Goal: Task Accomplishment & Management: Manage account settings

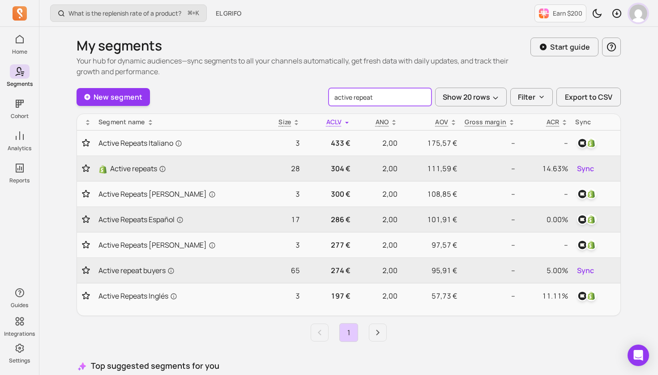
click at [641, 12] on img "button" at bounding box center [638, 13] width 18 height 18
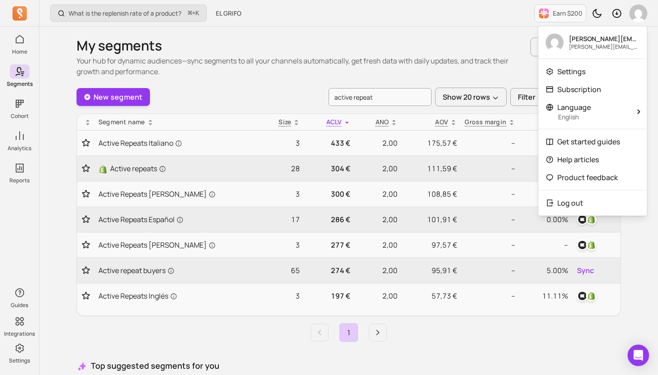
click at [510, 12] on div "What is the replenish rate of a product? ⌘ + K EL GRIFO Earn $200" at bounding box center [348, 13] width 618 height 27
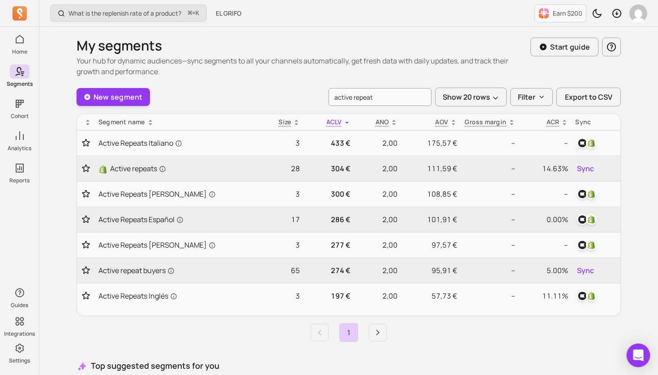
click at [637, 354] on icon "Open Intercom Messenger" at bounding box center [638, 356] width 10 height 12
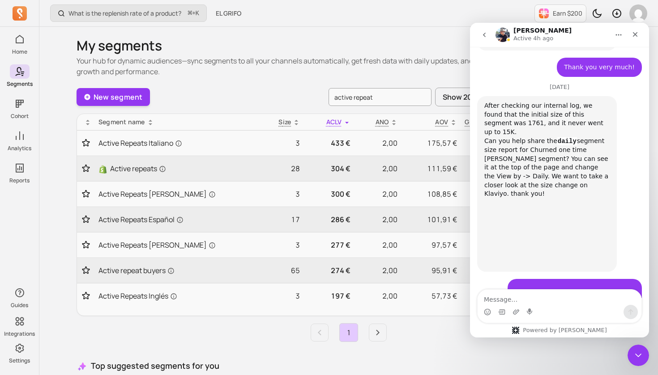
scroll to position [2670, 0]
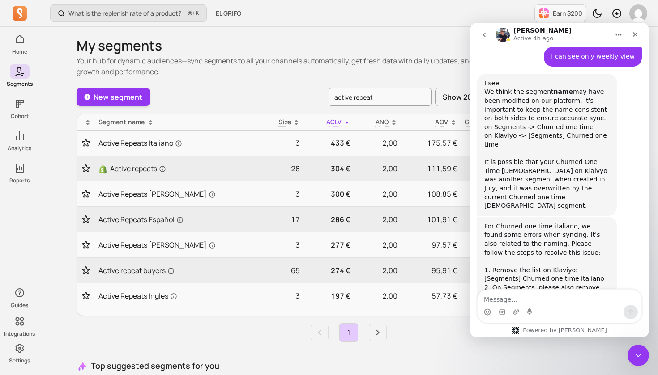
click at [503, 310] on a,%22operator%22 "Click here" at bounding box center [518, 313] width 31 height 7
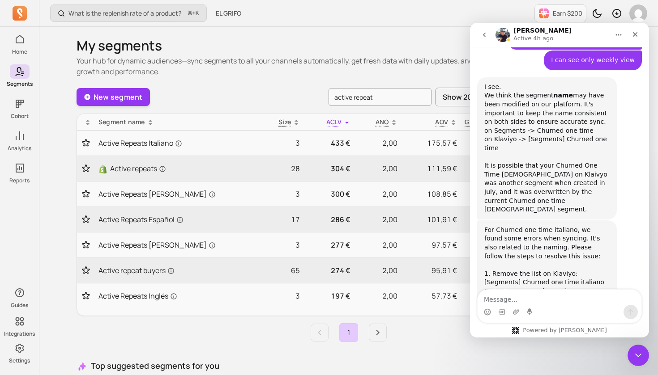
scroll to position [2730, 0]
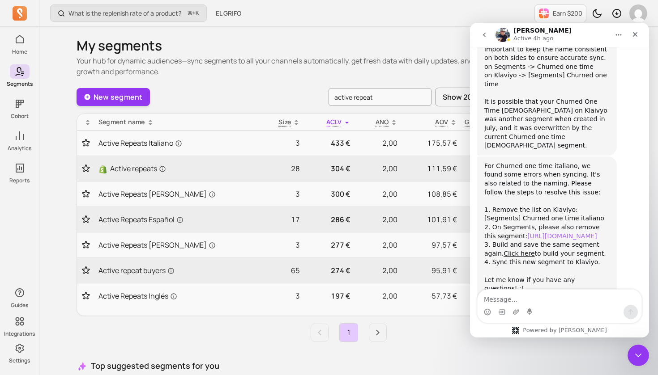
click at [546, 233] on link "[URL][DOMAIN_NAME]" at bounding box center [562, 236] width 70 height 7
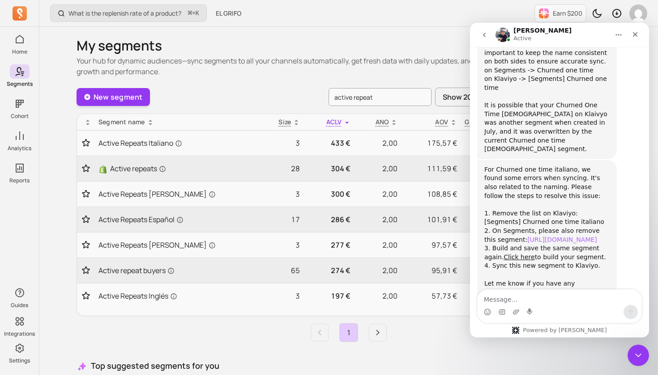
scroll to position [2791, 0]
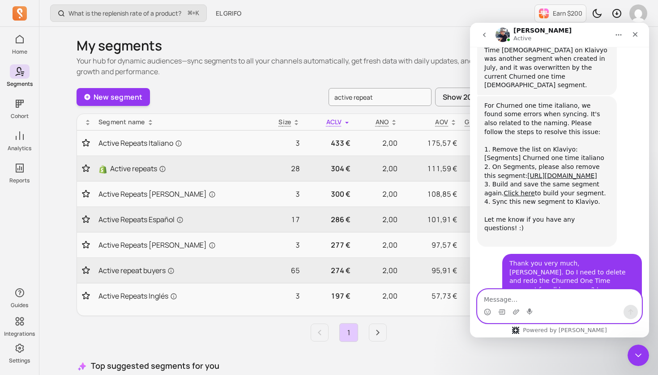
click at [528, 300] on textarea "Message…" at bounding box center [559, 297] width 164 height 15
type textarea "Perfect, thank you very much!"
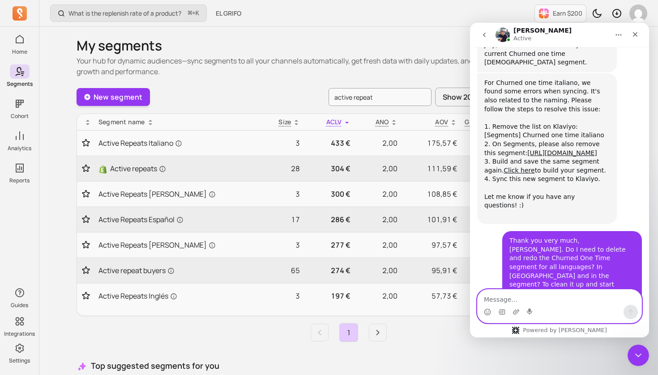
scroll to position [2843, 0]
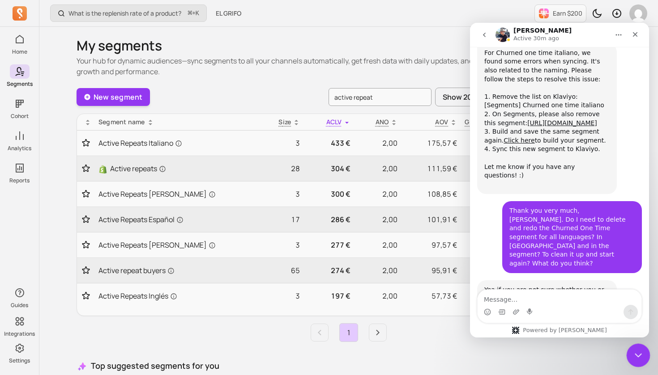
click at [642, 355] on div "Close Intercom Messenger" at bounding box center [636, 354] width 21 height 21
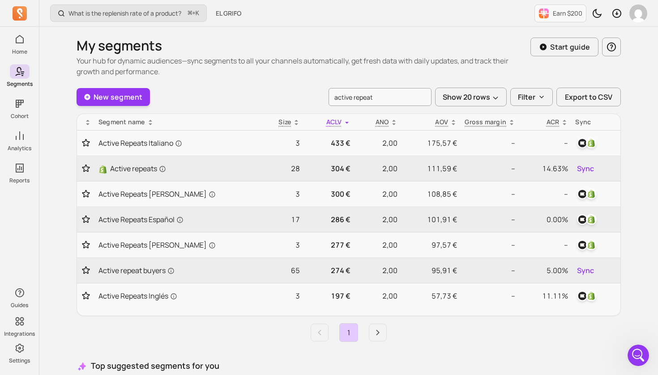
scroll to position [0, 0]
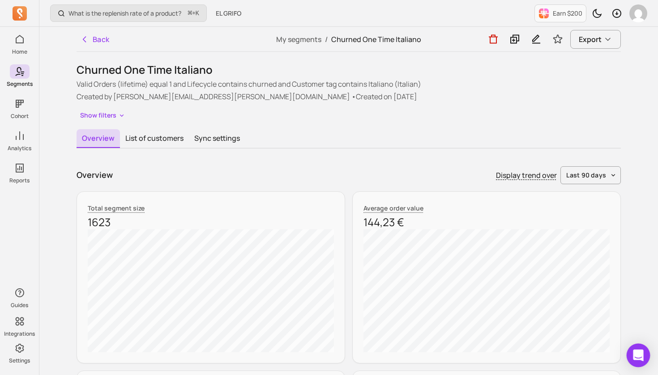
click at [640, 358] on icon "Open Intercom Messenger" at bounding box center [638, 356] width 12 height 12
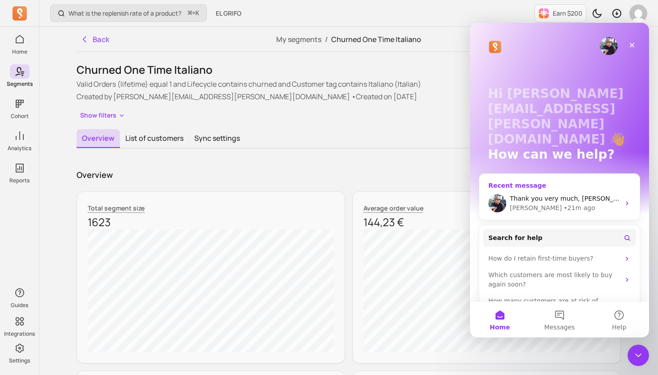
click at [626, 200] on icon "Intercom messenger" at bounding box center [626, 203] width 7 height 7
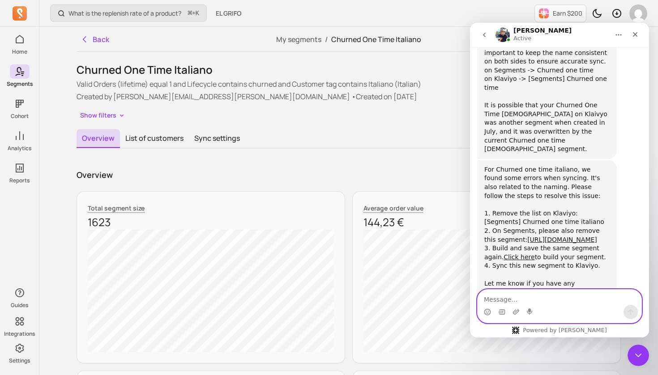
scroll to position [2843, 0]
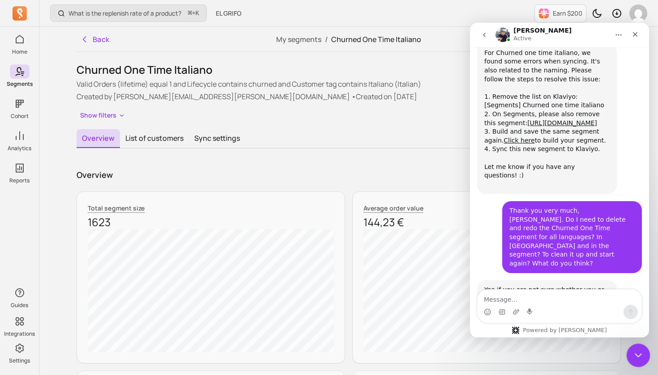
click at [638, 355] on icon "Close Intercom Messenger" at bounding box center [636, 355] width 6 height 4
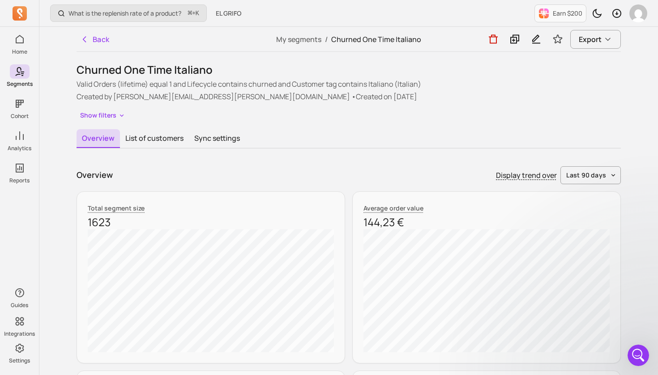
scroll to position [0, 0]
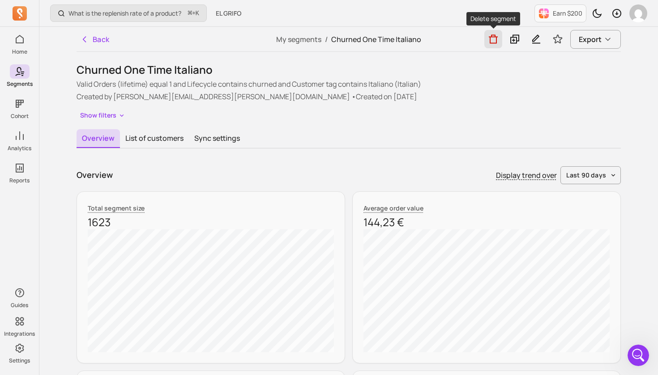
click at [493, 38] on icon "button" at bounding box center [493, 39] width 11 height 11
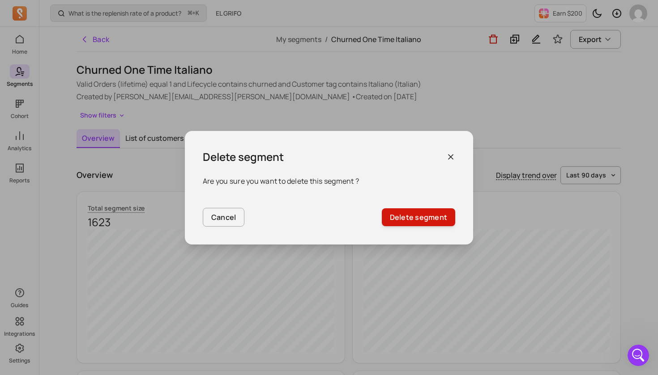
click at [429, 218] on button "Delete segment" at bounding box center [418, 217] width 73 height 18
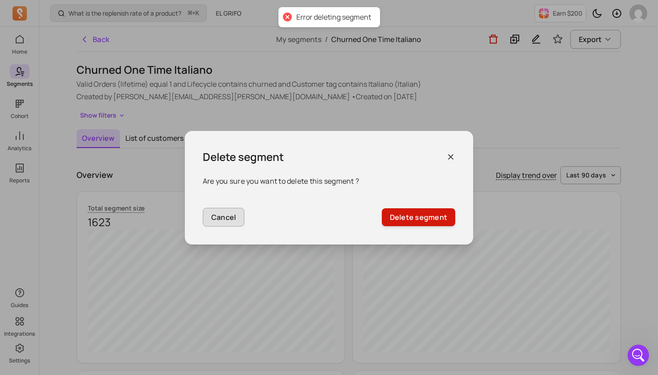
click at [219, 217] on button "Cancel" at bounding box center [224, 217] width 42 height 19
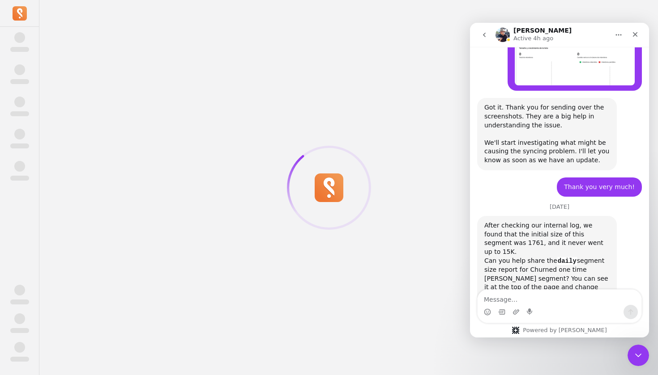
scroll to position [2670, 0]
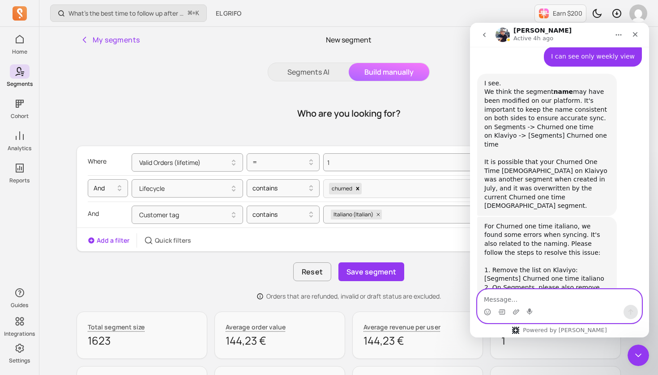
paste textarea "Thank you very much, [PERSON_NAME]. Do I need to delete and redo the Churned On…"
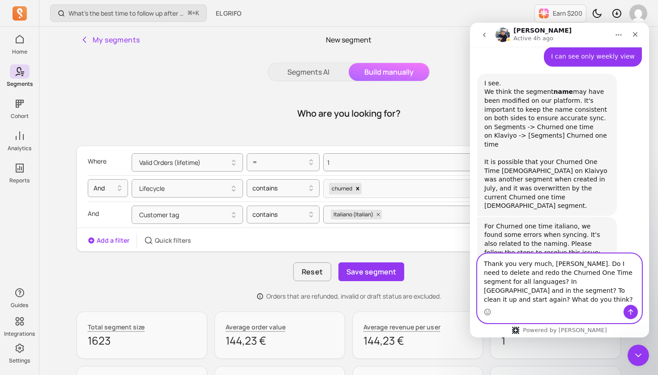
type textarea "Thank you very much, [PERSON_NAME]. Do I need to delete and redo the Churned On…"
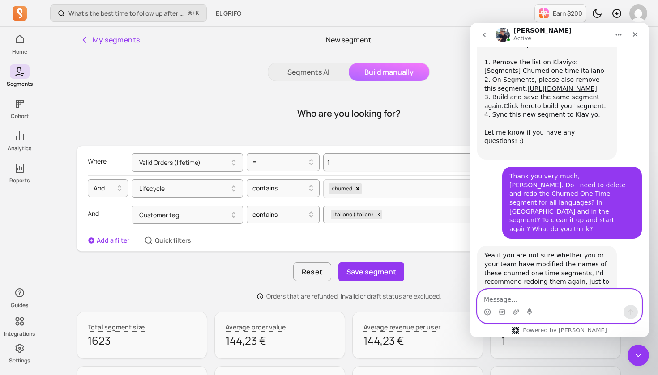
scroll to position [2843, 0]
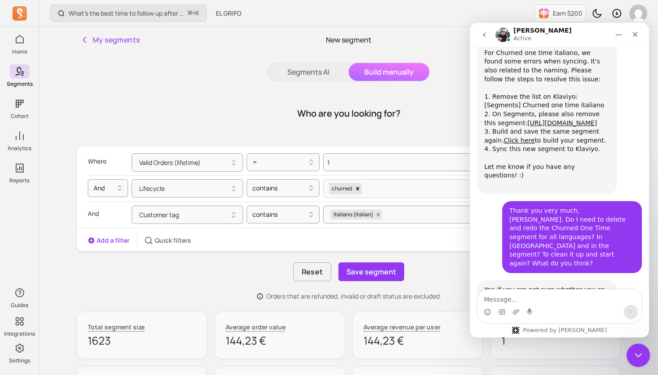
click at [636, 351] on icon "Close Intercom Messenger" at bounding box center [636, 354] width 11 height 11
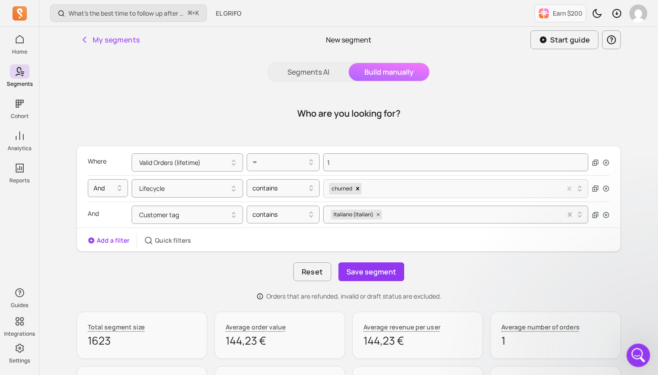
scroll to position [0, 0]
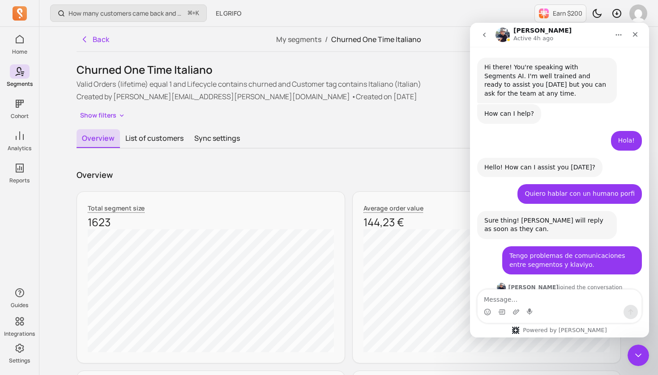
scroll to position [2730, 0]
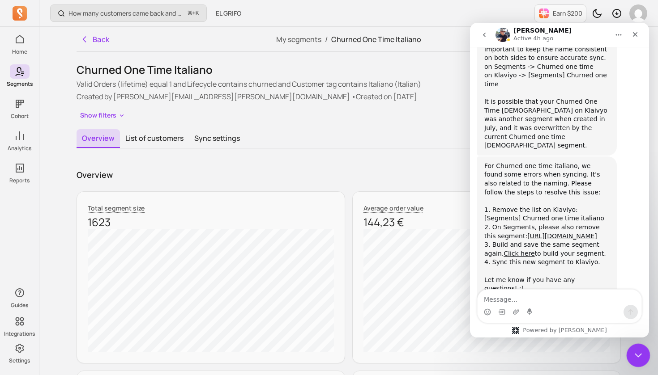
click at [637, 352] on icon "Close Intercom Messenger" at bounding box center [636, 354] width 11 height 11
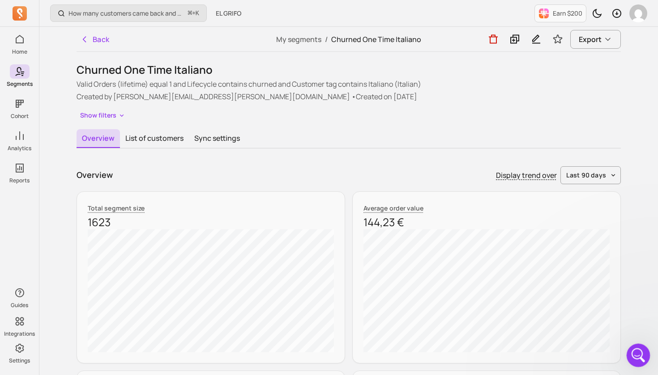
scroll to position [0, 0]
click at [491, 38] on icon "button" at bounding box center [493, 39] width 11 height 11
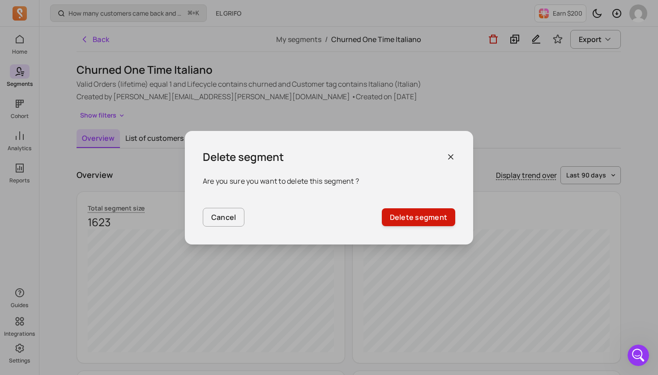
click at [407, 217] on button "Delete segment" at bounding box center [418, 217] width 73 height 18
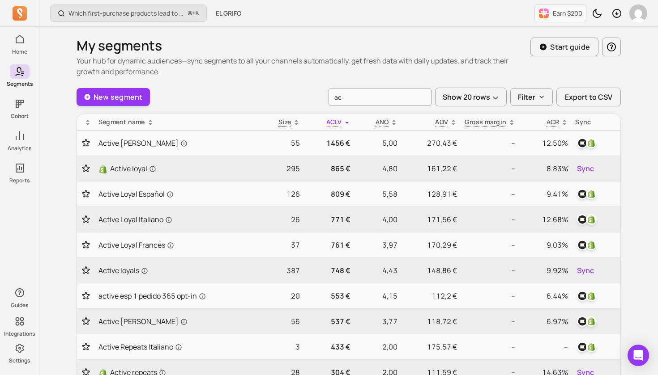
type input "a"
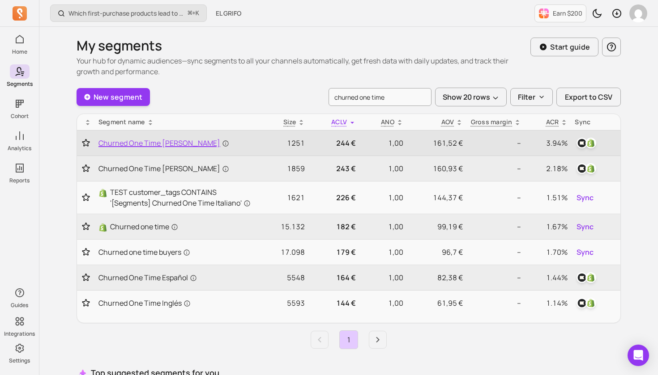
type input "churned one time"
click at [175, 142] on span "Churned One Time [PERSON_NAME]" at bounding box center [163, 143] width 131 height 11
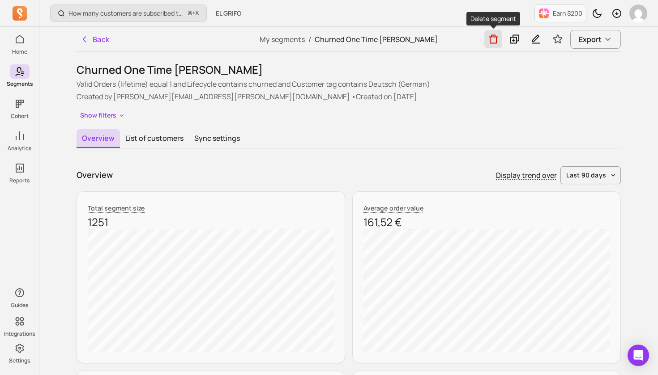
click at [495, 41] on icon "button" at bounding box center [493, 39] width 11 height 11
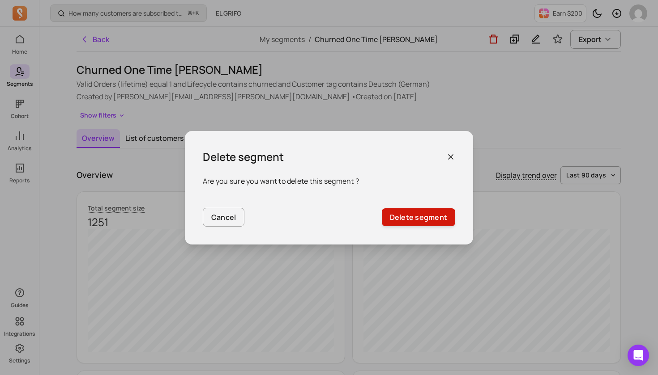
click at [412, 218] on button "Delete segment" at bounding box center [418, 217] width 73 height 18
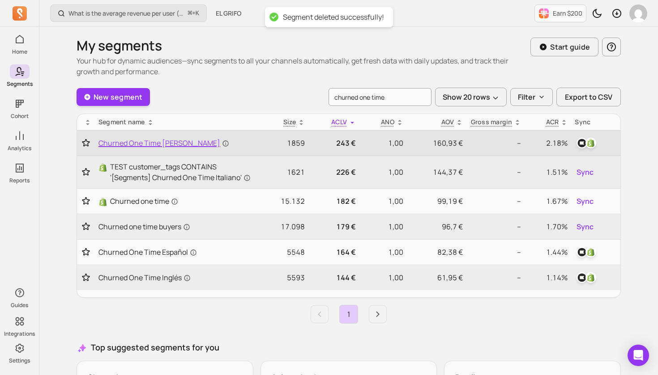
click at [148, 144] on span "Churned One Time [PERSON_NAME]" at bounding box center [163, 143] width 131 height 11
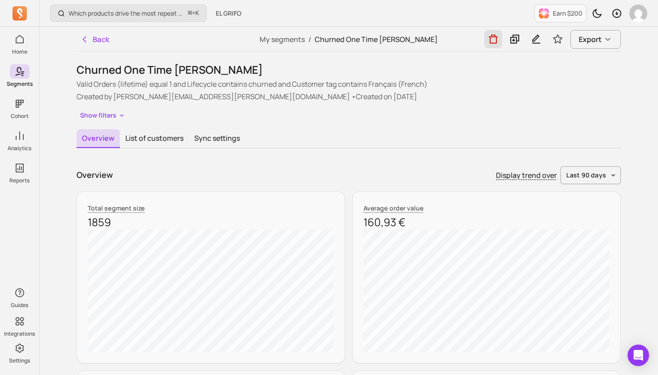
click at [495, 42] on icon "button" at bounding box center [493, 39] width 11 height 11
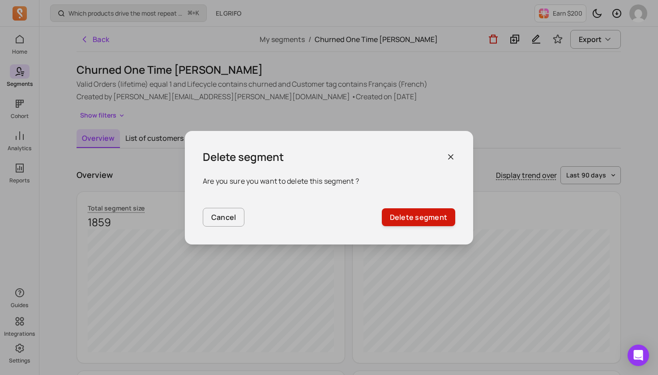
click at [409, 217] on button "Delete segment" at bounding box center [418, 217] width 73 height 18
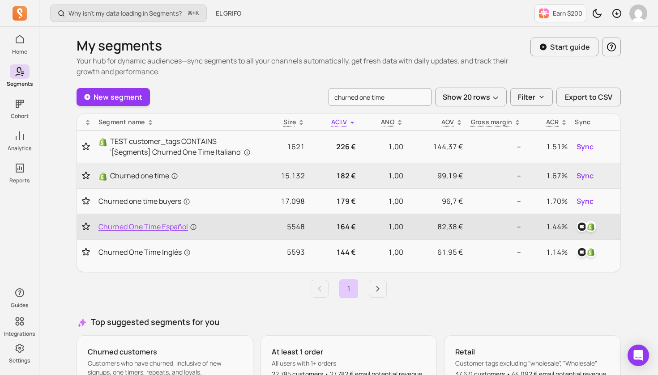
click at [121, 225] on span "Churned One Time Español" at bounding box center [147, 226] width 98 height 11
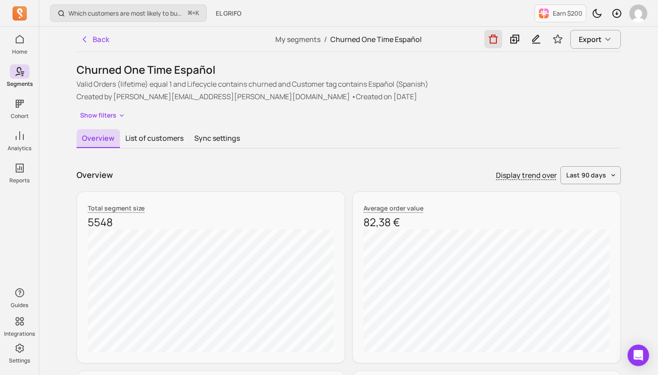
click at [490, 42] on icon "button" at bounding box center [492, 39] width 9 height 9
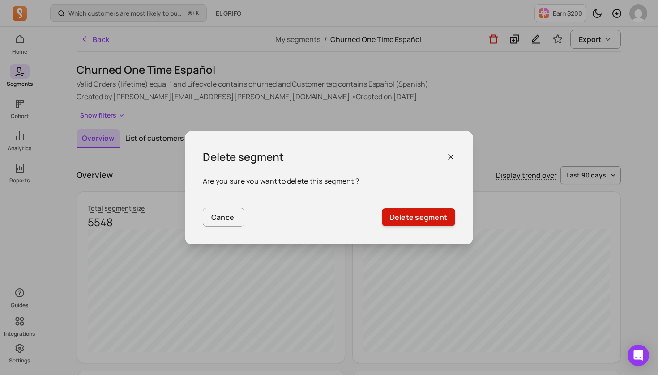
click at [424, 218] on button "Delete segment" at bounding box center [418, 217] width 73 height 18
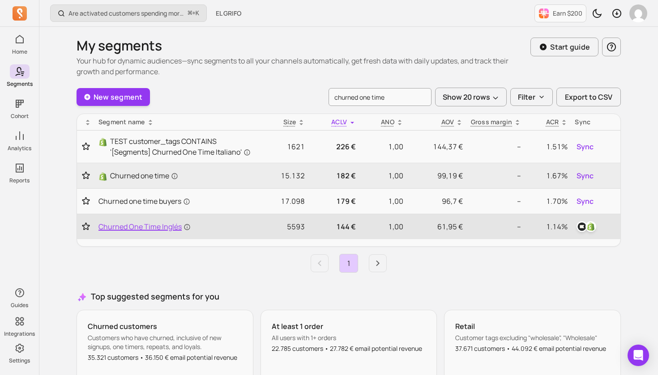
click at [161, 227] on span "Churned One Time Inglés" at bounding box center [144, 226] width 92 height 11
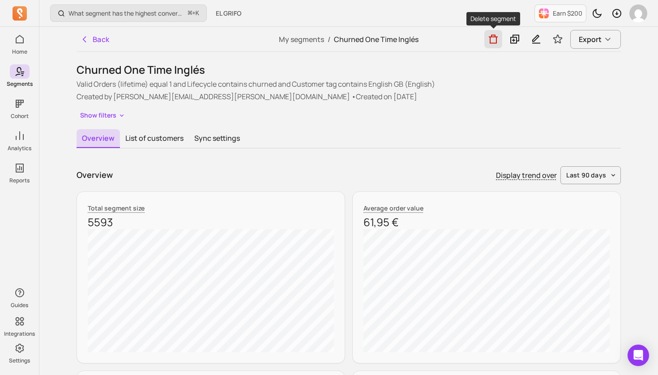
click at [491, 40] on icon "button" at bounding box center [493, 39] width 11 height 11
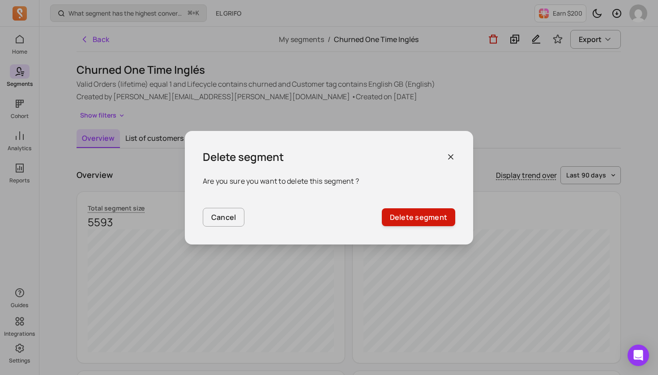
click at [429, 219] on button "Delete segment" at bounding box center [418, 217] width 73 height 18
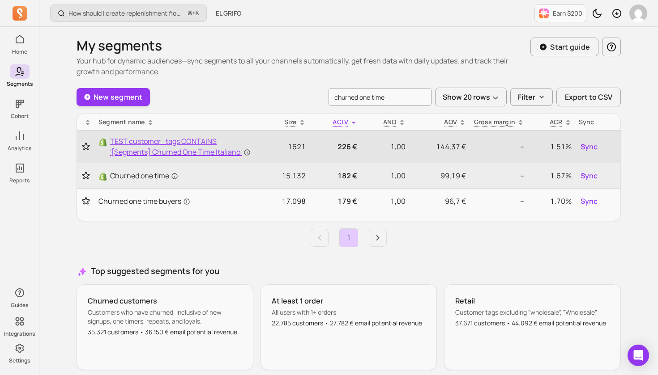
click at [156, 145] on span "TEST customer_tags CONTAINS '[Segments] Churned One Time Italiano'" at bounding box center [182, 146] width 144 height 21
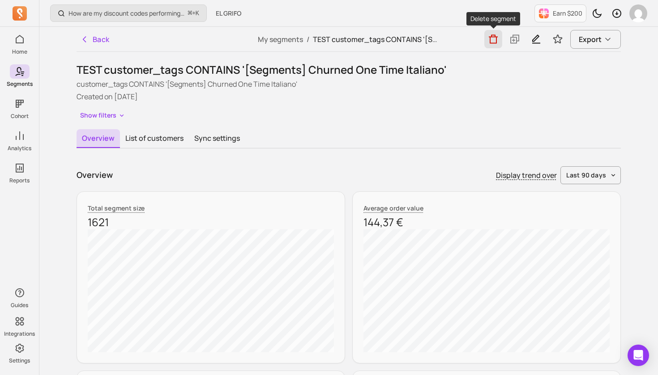
click at [493, 38] on icon "button" at bounding box center [493, 39] width 11 height 11
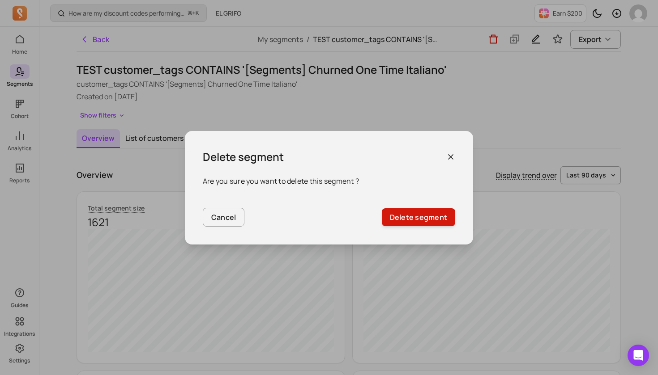
click at [424, 217] on button "Delete segment" at bounding box center [418, 217] width 73 height 18
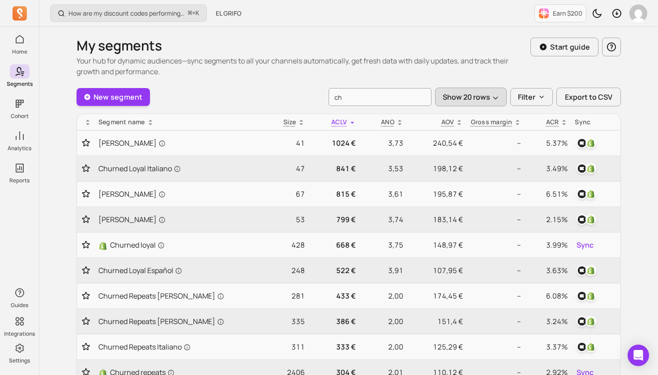
type input "c"
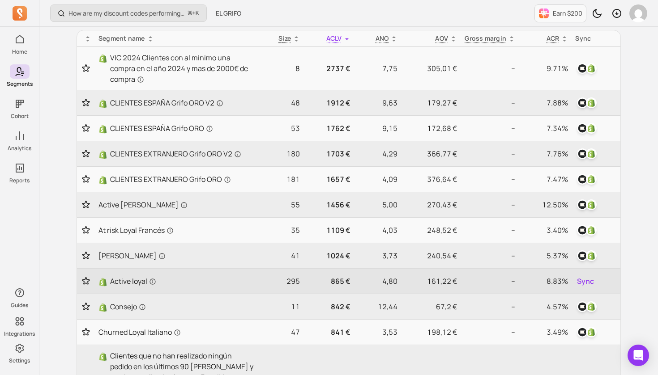
scroll to position [84, 0]
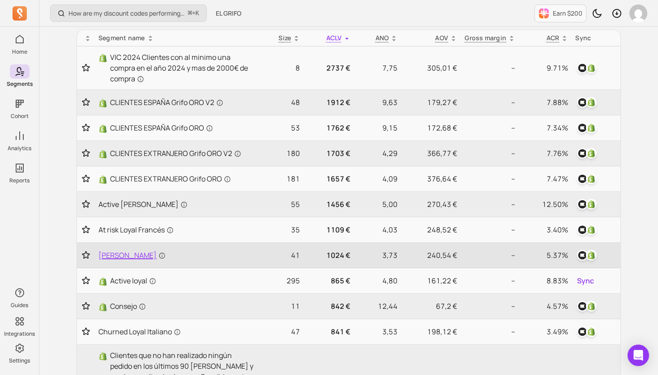
click at [149, 255] on span "Churned Loyal Francés" at bounding box center [131, 255] width 67 height 11
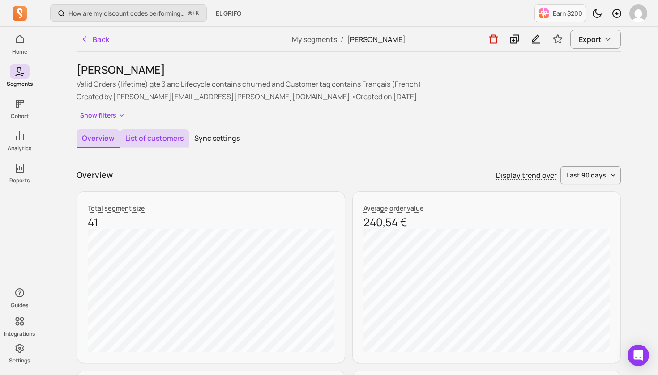
click at [153, 140] on button "List of customers" at bounding box center [154, 138] width 69 height 19
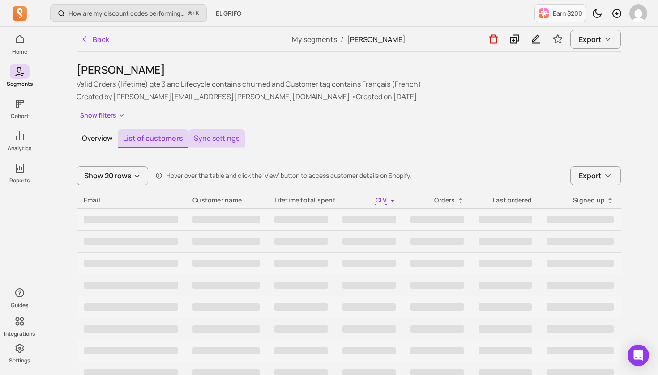
click at [218, 141] on button "Sync settings" at bounding box center [216, 138] width 56 height 19
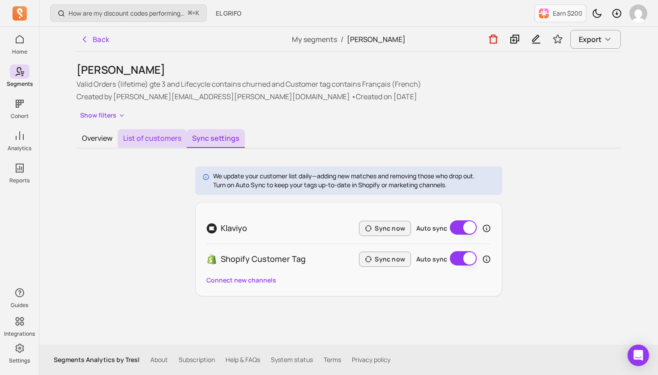
click at [163, 141] on button "List of customers" at bounding box center [152, 138] width 69 height 19
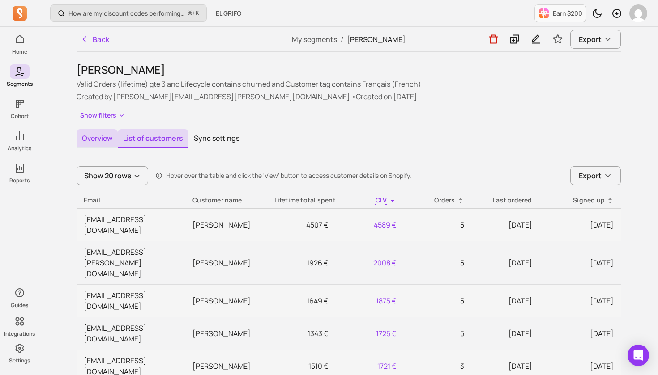
click at [95, 141] on button "Overview" at bounding box center [96, 138] width 41 height 19
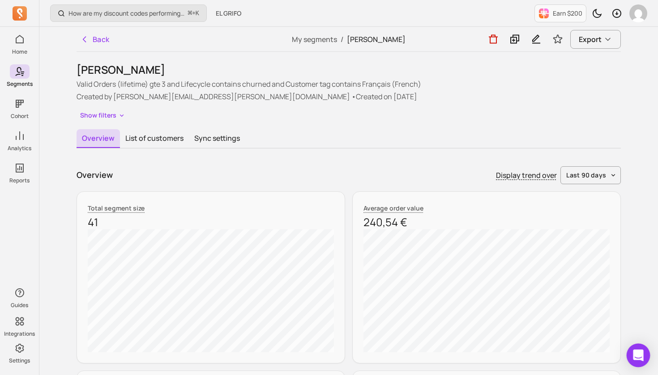
click at [637, 353] on icon "Open Intercom Messenger" at bounding box center [638, 356] width 10 height 12
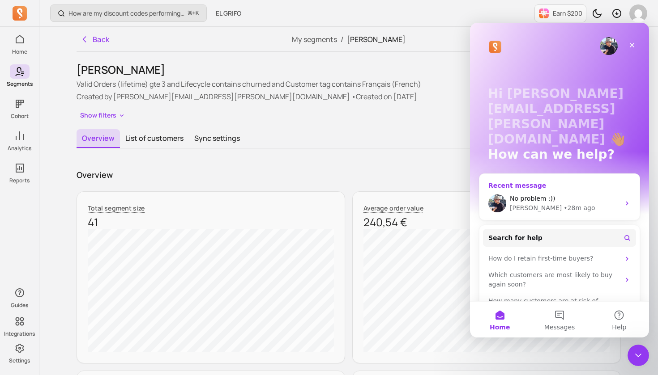
click at [599, 194] on div "No problem :))" at bounding box center [565, 198] width 110 height 9
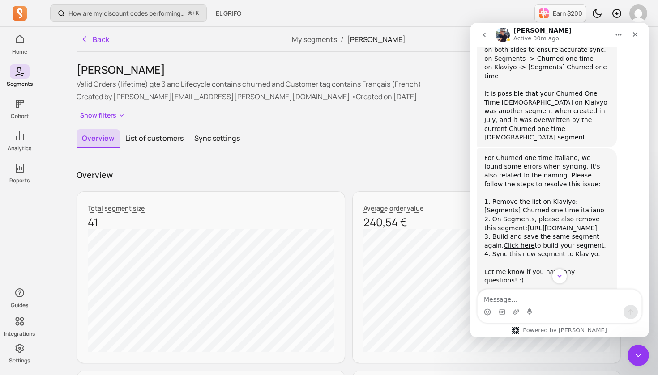
scroll to position [2738, 0]
click at [503, 242] on a,%22operator%22 "Click here" at bounding box center [518, 245] width 31 height 7
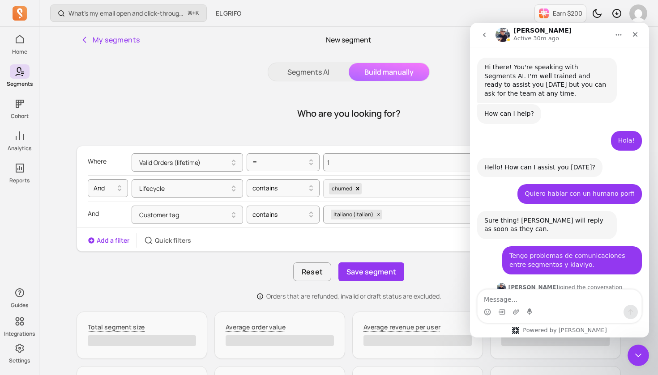
scroll to position [2843, 0]
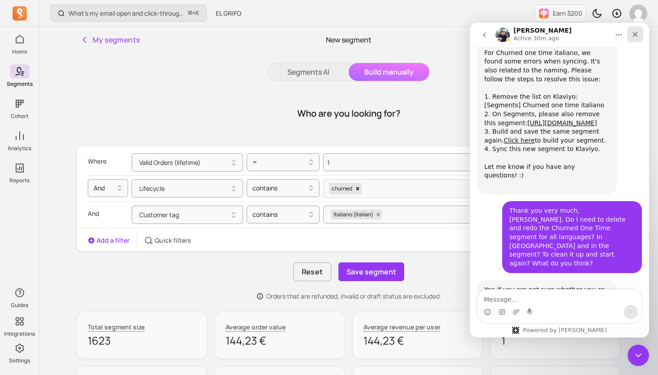
click at [634, 34] on icon "Close" at bounding box center [635, 34] width 5 height 5
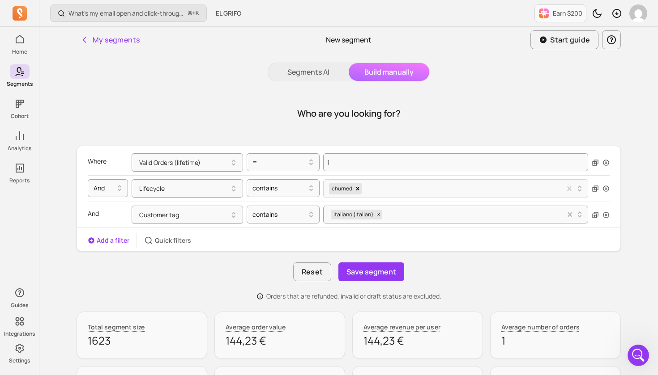
scroll to position [0, 0]
click at [380, 271] on button "Save segment" at bounding box center [371, 272] width 66 height 19
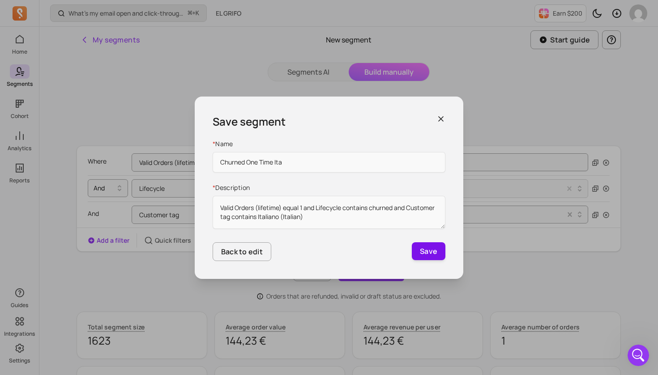
type input "Churned One Time Ita"
click at [432, 249] on button "Save" at bounding box center [429, 251] width 34 height 18
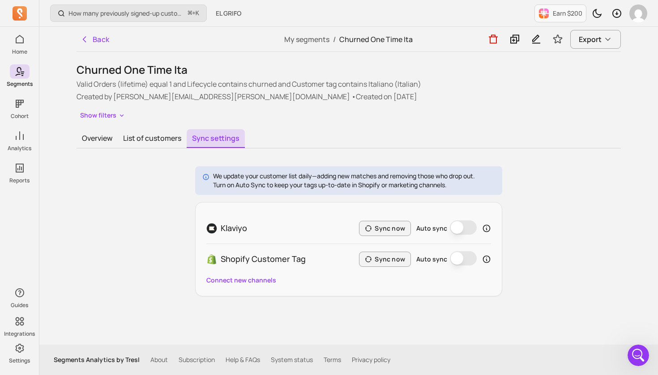
click at [458, 227] on button "Auto sync" at bounding box center [463, 228] width 27 height 14
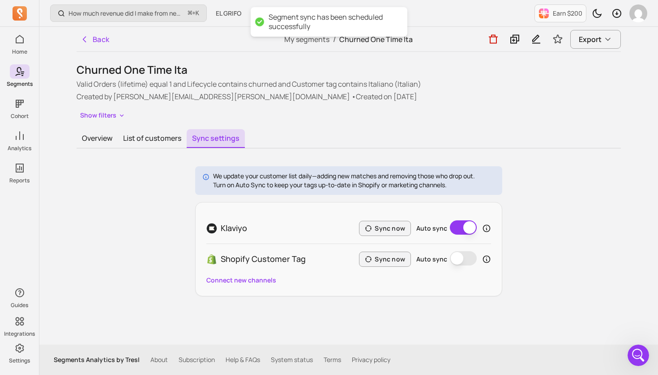
click at [460, 259] on button "Auto sync" at bounding box center [463, 258] width 27 height 14
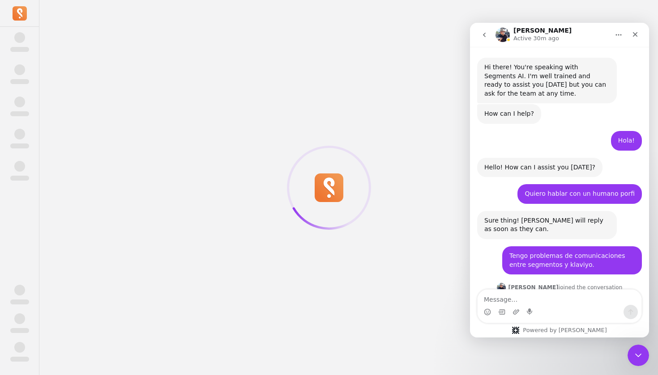
scroll to position [2843, 0]
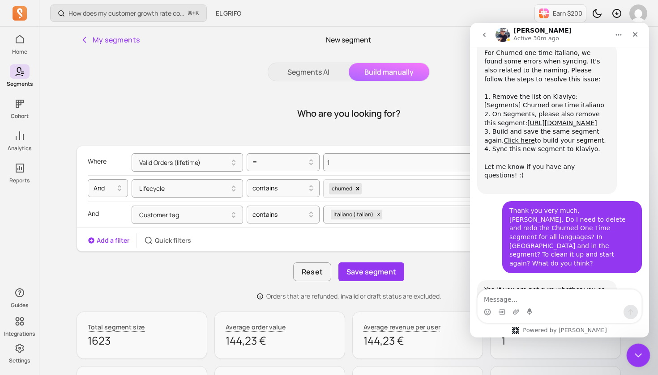
click at [633, 355] on icon "Close Intercom Messenger" at bounding box center [636, 354] width 11 height 11
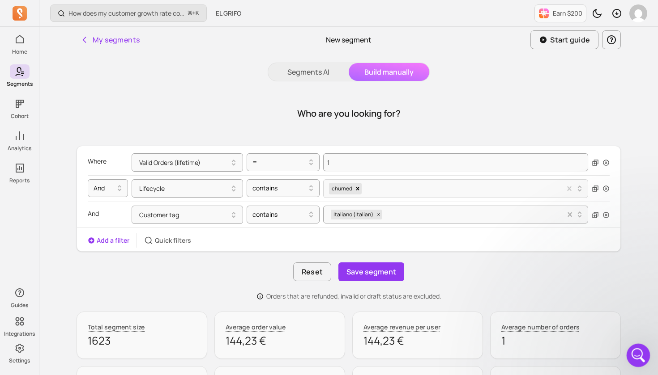
scroll to position [0, 0]
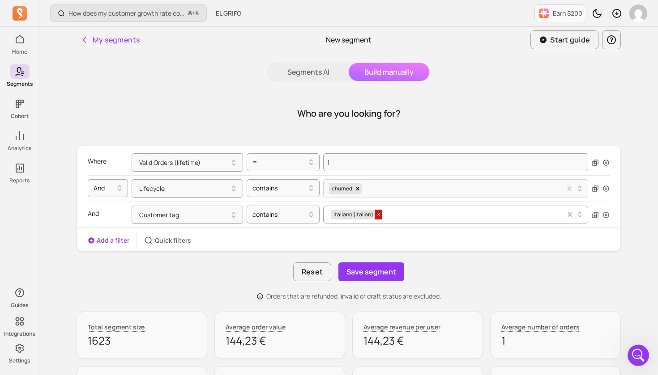
click at [378, 216] on icon at bounding box center [377, 214] width 5 height 5
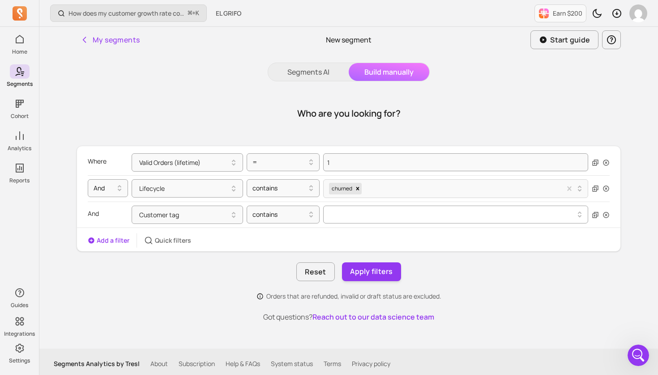
click at [580, 217] on icon at bounding box center [580, 216] width 4 height 3
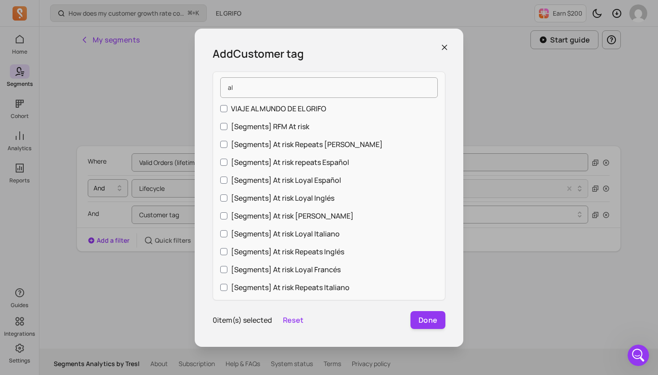
type input "a"
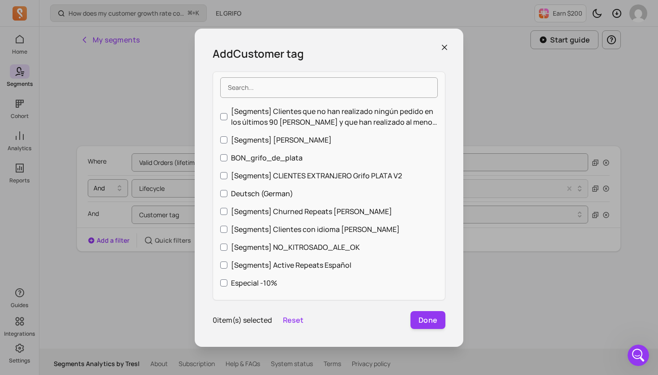
scroll to position [1548, 0]
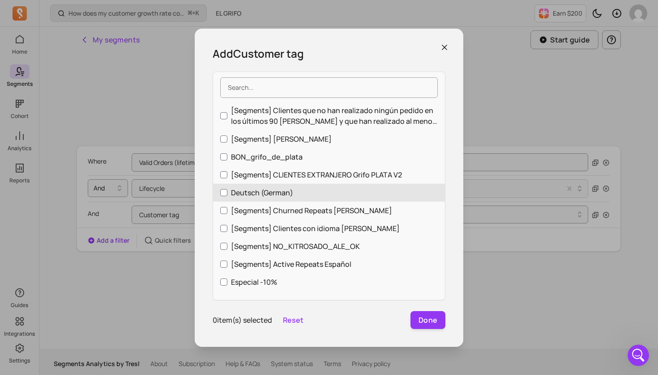
click at [223, 189] on input "Deutsch (German)" at bounding box center [223, 192] width 7 height 7
checkbox input "true"
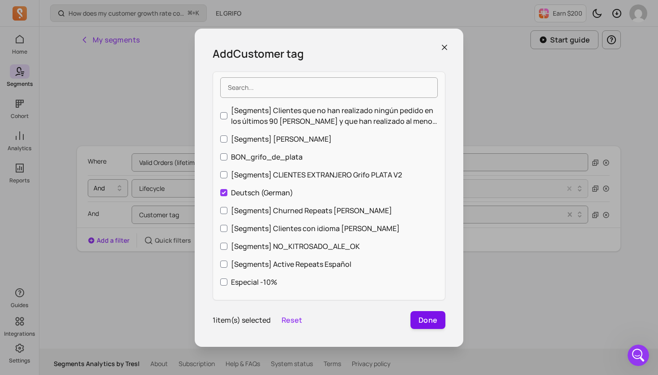
click at [429, 322] on button "Done" at bounding box center [427, 320] width 35 height 18
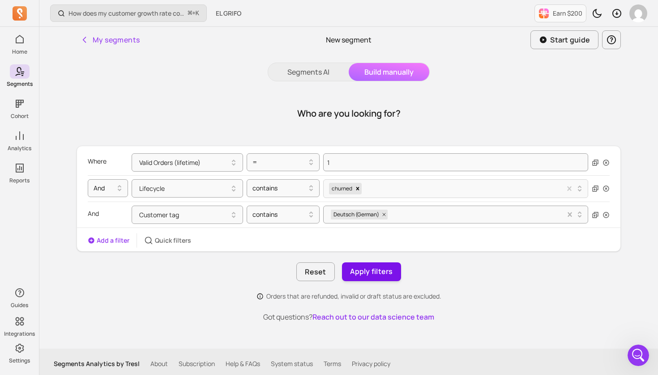
scroll to position [4, 0]
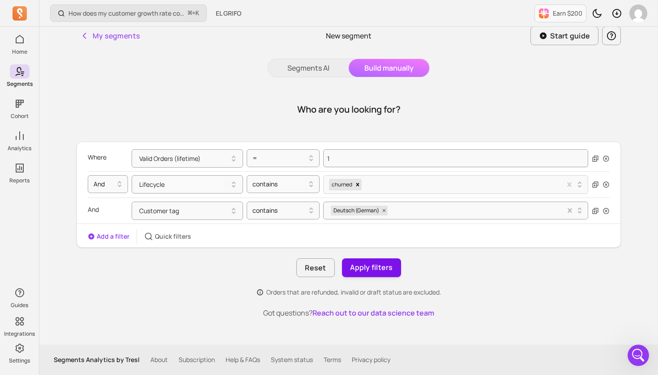
click at [373, 267] on button "Apply filters" at bounding box center [371, 268] width 59 height 19
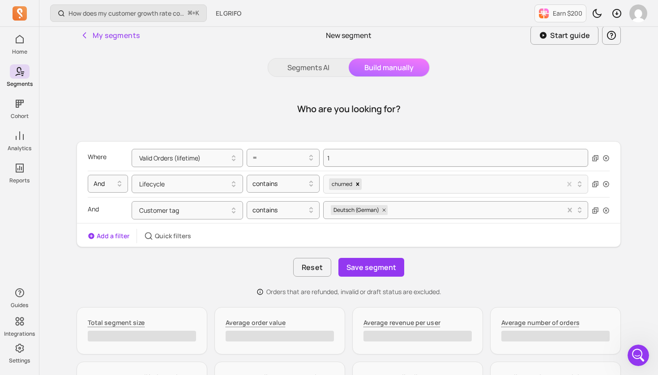
scroll to position [4, 0]
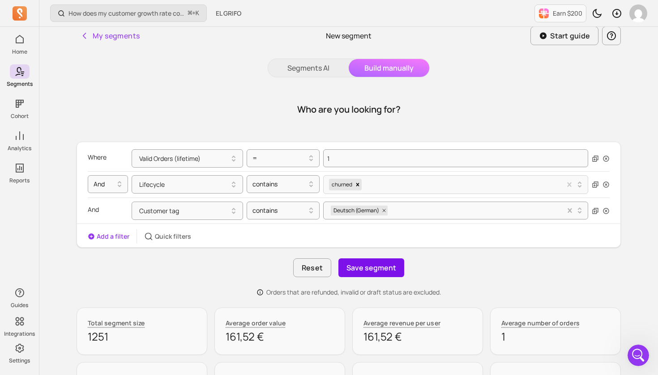
click at [367, 268] on button "Save segment" at bounding box center [371, 268] width 66 height 19
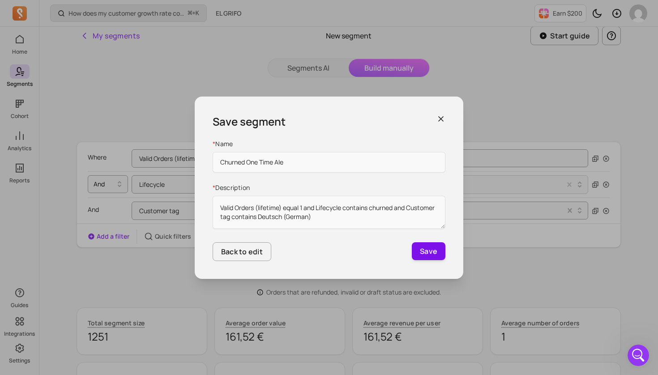
type input "Churned One Time Ale"
click at [430, 251] on button "Save" at bounding box center [429, 251] width 34 height 18
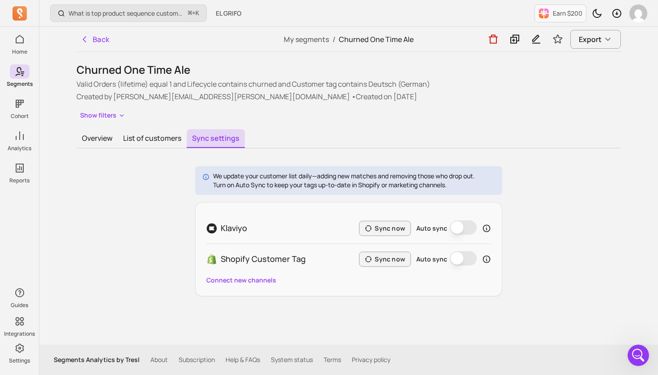
click at [473, 230] on button "Auto sync" at bounding box center [463, 228] width 27 height 14
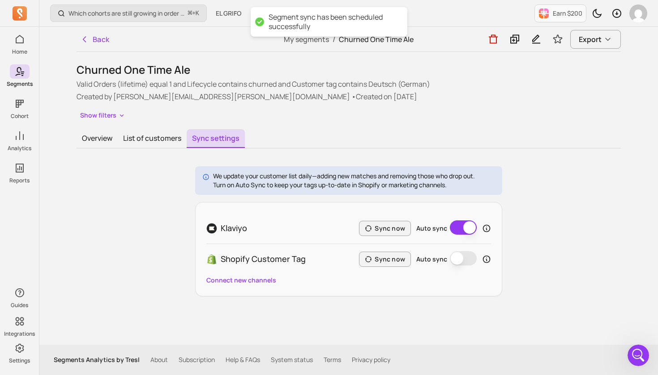
click at [471, 261] on button "Auto sync" at bounding box center [463, 258] width 27 height 14
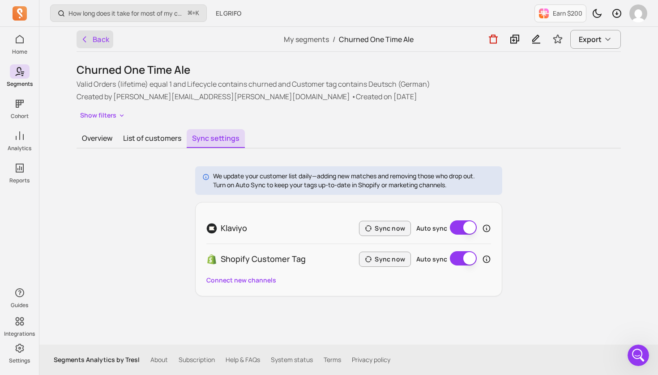
click at [92, 40] on button "Back" at bounding box center [94, 39] width 37 height 18
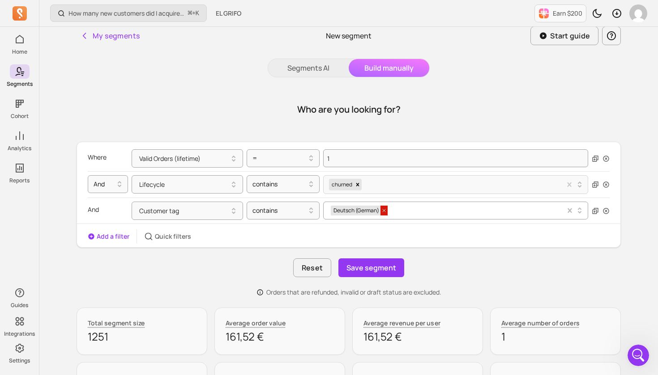
click at [386, 212] on icon at bounding box center [383, 210] width 5 height 5
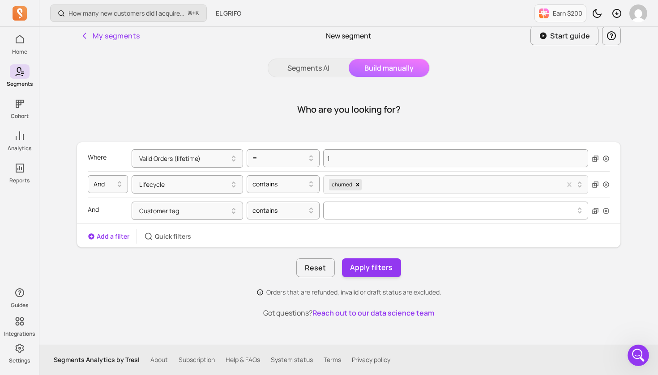
click at [393, 209] on div at bounding box center [452, 211] width 243 height 4
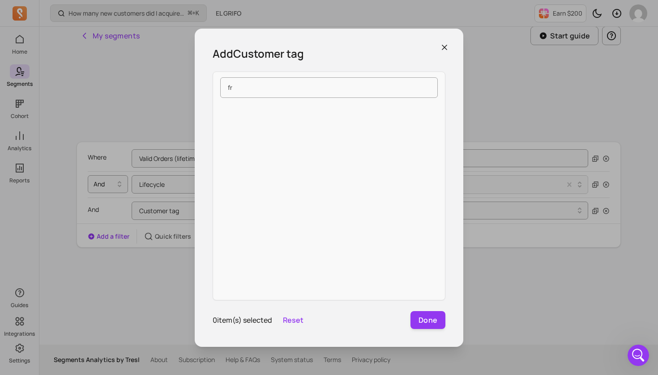
type input "f"
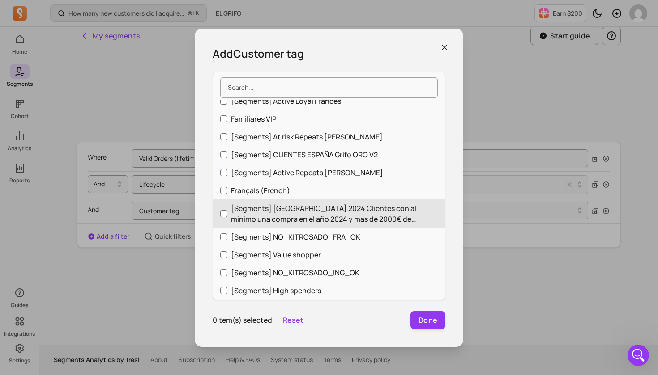
scroll to position [920, 0]
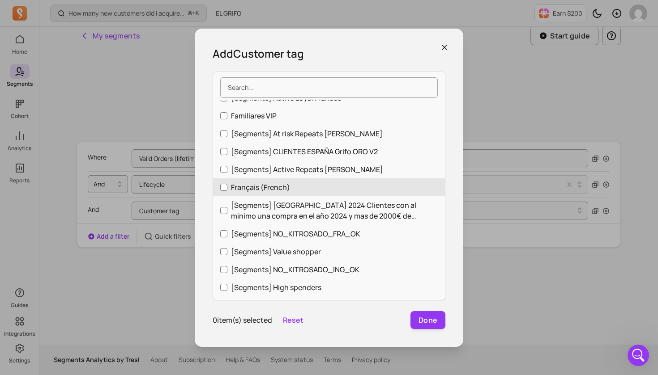
click at [222, 184] on input "Français (French)" at bounding box center [223, 187] width 7 height 7
checkbox input "true"
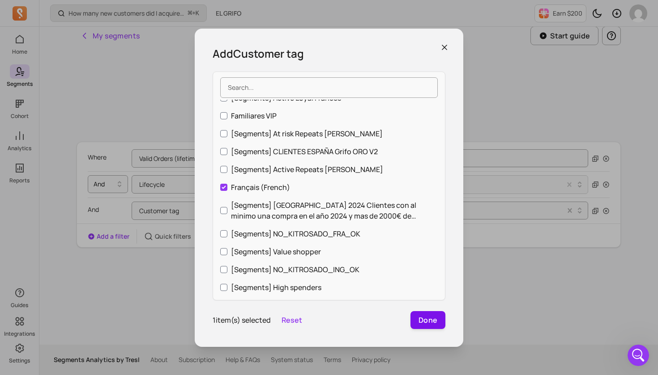
click at [430, 317] on button "Done" at bounding box center [427, 320] width 35 height 18
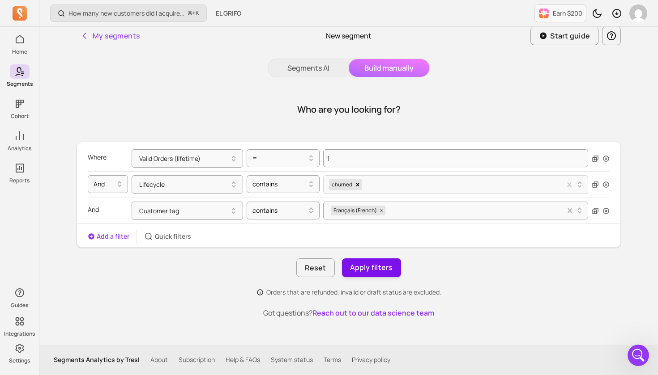
click at [376, 268] on button "Apply filters" at bounding box center [371, 268] width 59 height 19
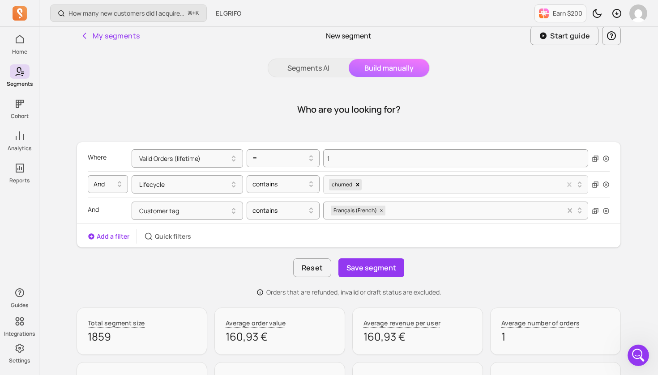
click at [376, 268] on button "Save segment" at bounding box center [371, 268] width 66 height 19
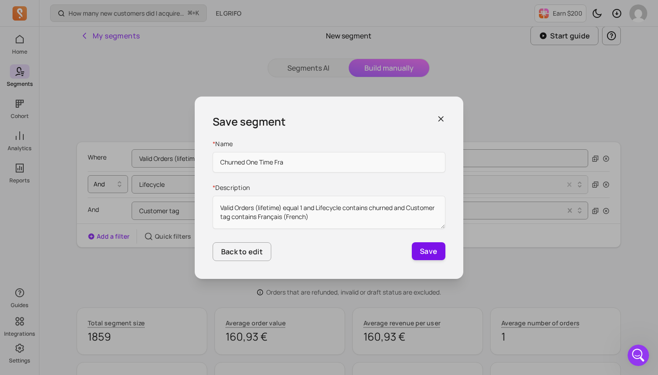
type input "Churned One Time Fra"
click at [426, 253] on button "Save" at bounding box center [429, 251] width 34 height 18
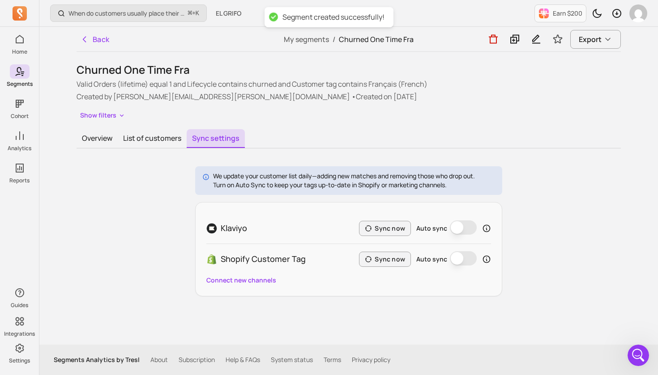
click at [466, 232] on button "Auto sync" at bounding box center [463, 228] width 27 height 14
click at [466, 259] on button "Auto sync" at bounding box center [463, 258] width 27 height 14
click at [107, 38] on button "Back" at bounding box center [94, 39] width 37 height 18
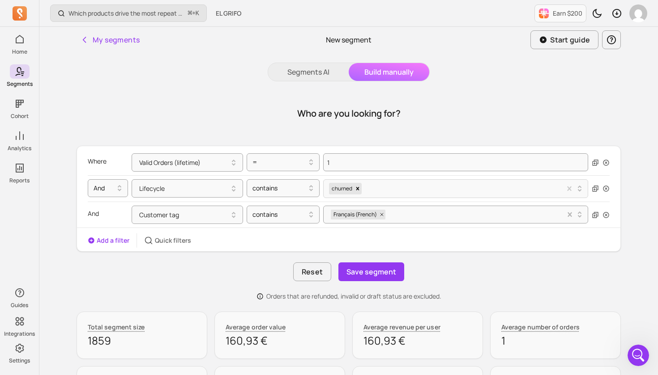
scroll to position [4, 0]
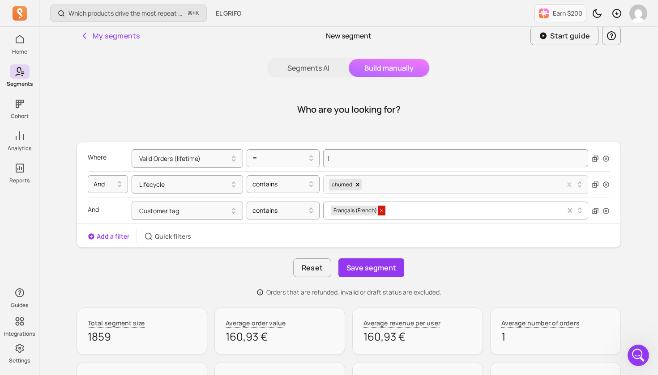
click at [382, 214] on span at bounding box center [381, 211] width 7 height 10
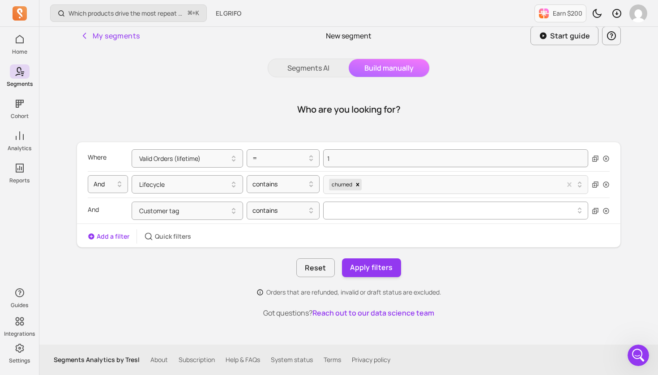
click at [387, 212] on button at bounding box center [455, 211] width 265 height 18
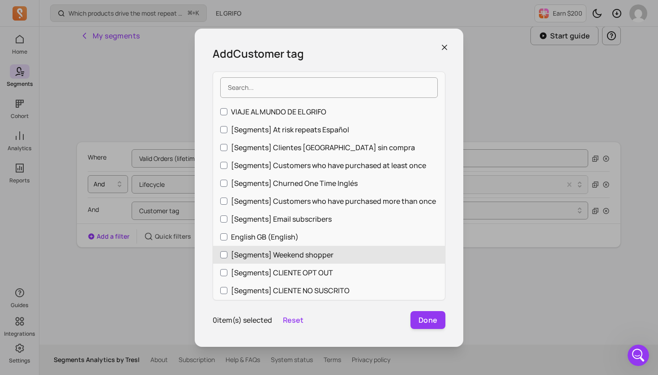
scroll to position [1170, 0]
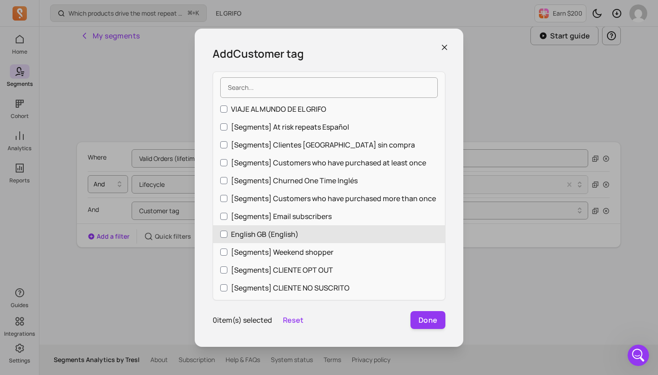
click at [220, 231] on input "English GB (English)" at bounding box center [223, 234] width 7 height 7
checkbox input "true"
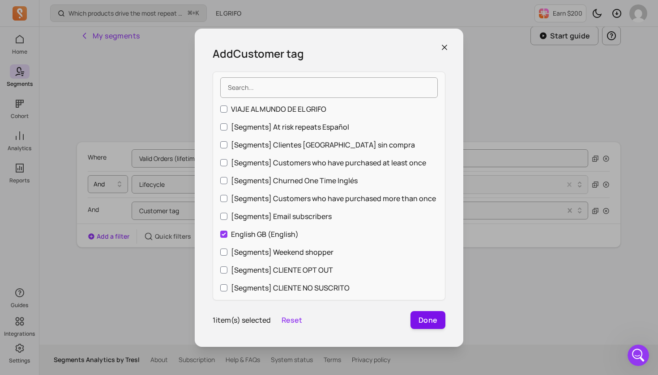
click at [423, 319] on button "Done" at bounding box center [427, 320] width 35 height 18
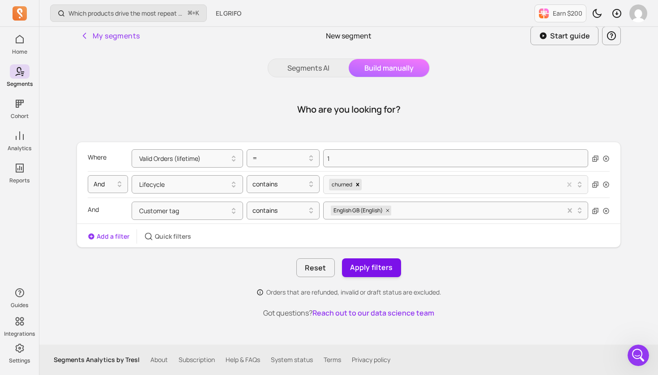
click at [374, 270] on button "Apply filters" at bounding box center [371, 268] width 59 height 19
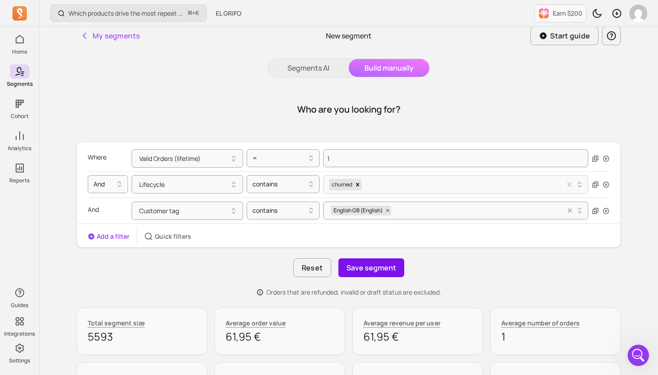
click at [374, 267] on button "Save segment" at bounding box center [371, 268] width 66 height 19
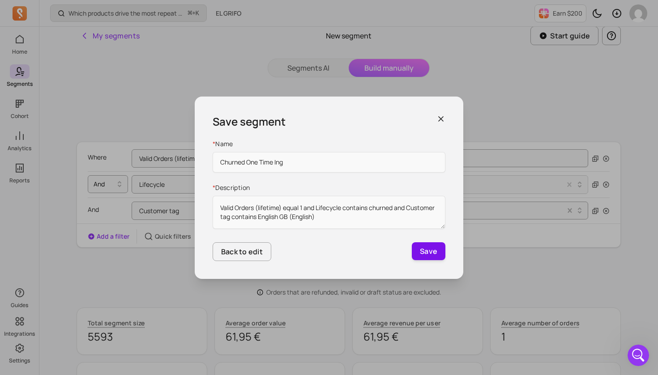
type input "Churned One Time Ing"
click at [426, 251] on button "Save" at bounding box center [429, 251] width 34 height 18
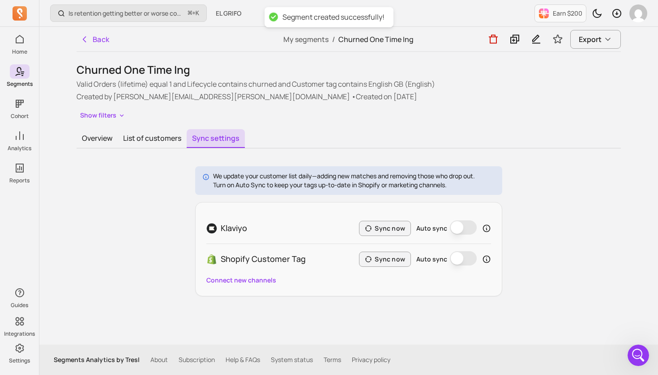
click at [467, 228] on button "Auto sync" at bounding box center [463, 228] width 27 height 14
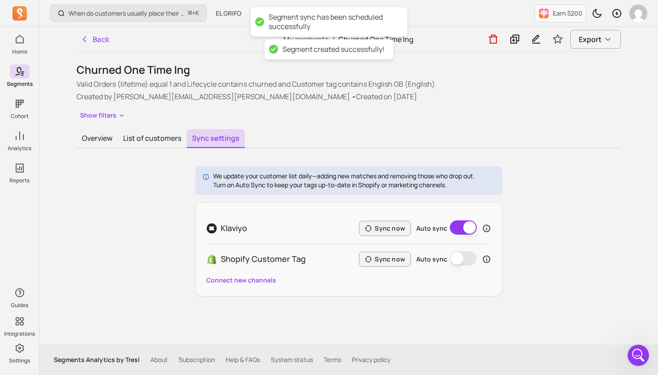
click at [464, 259] on button "Auto sync" at bounding box center [463, 258] width 27 height 14
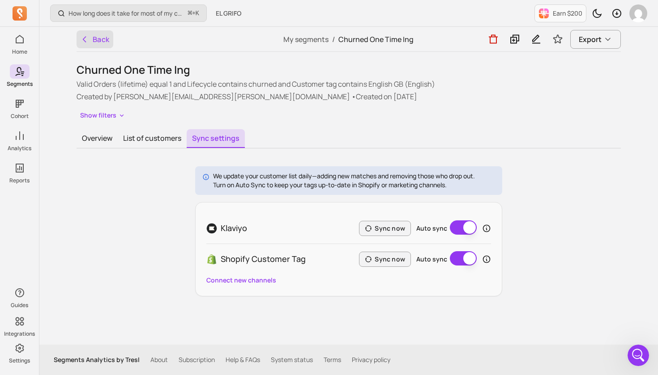
click at [100, 40] on button "Back" at bounding box center [94, 39] width 37 height 18
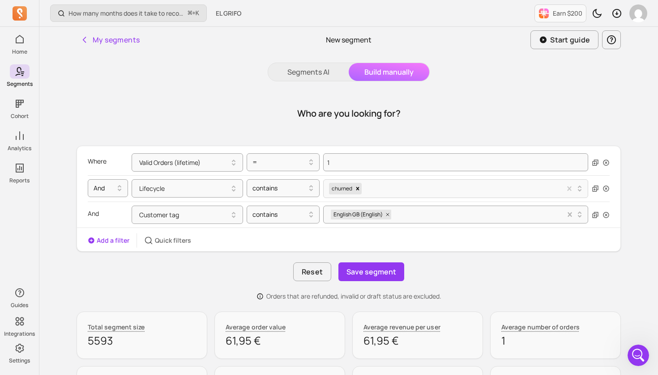
scroll to position [4, 0]
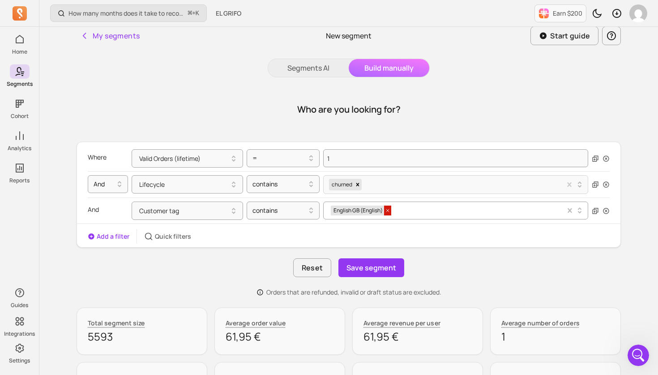
click at [390, 212] on icon at bounding box center [387, 210] width 5 height 5
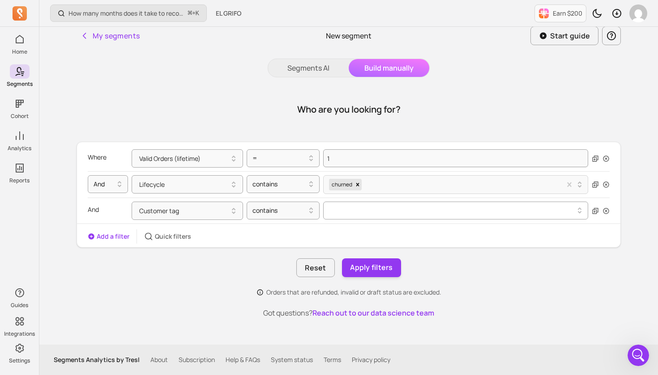
click at [358, 213] on button at bounding box center [455, 211] width 265 height 18
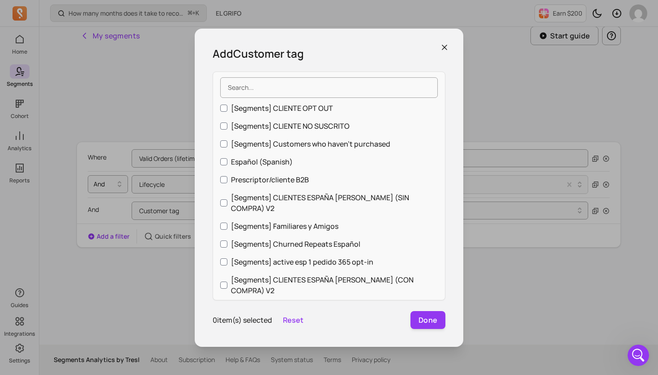
scroll to position [1333, 0]
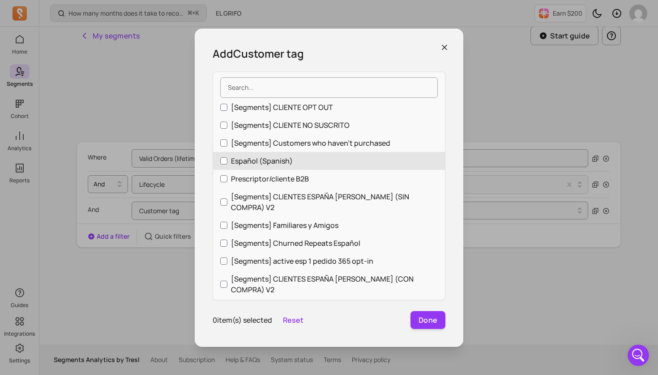
click at [224, 157] on input "Español (Spanish)" at bounding box center [223, 160] width 7 height 7
checkbox input "true"
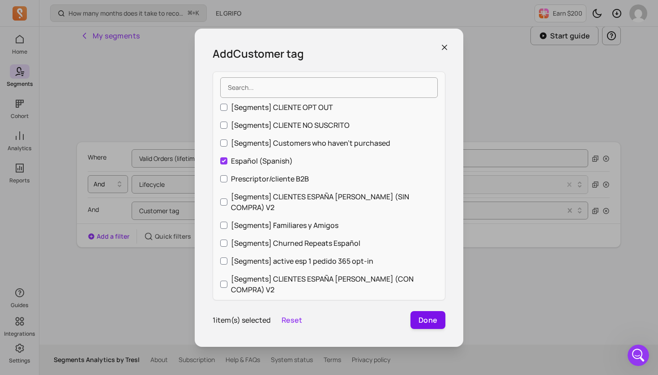
click at [429, 319] on button "Done" at bounding box center [427, 320] width 35 height 18
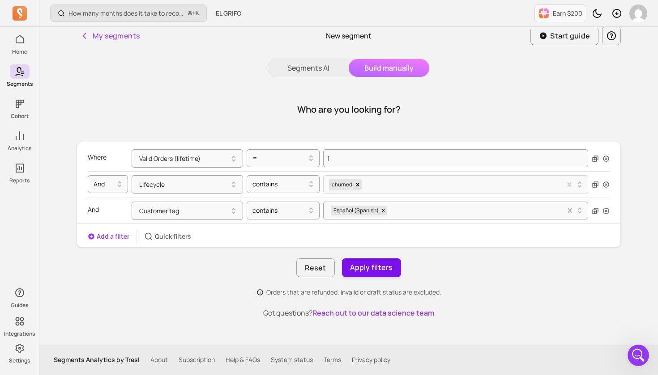
click at [381, 272] on button "Apply filters" at bounding box center [371, 268] width 59 height 19
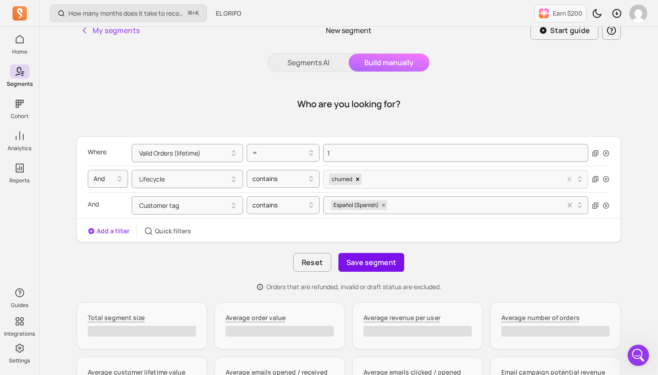
scroll to position [11, 0]
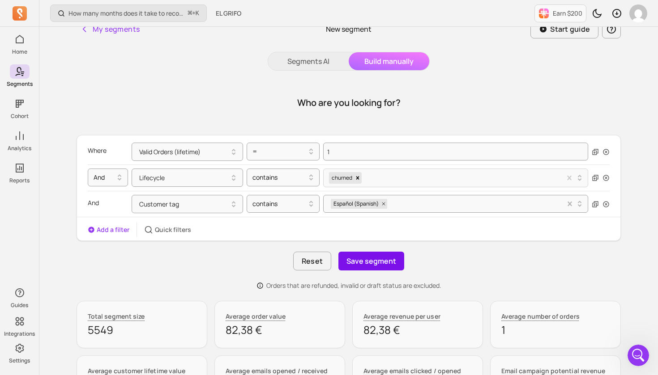
click at [371, 260] on button "Save segment" at bounding box center [371, 261] width 66 height 19
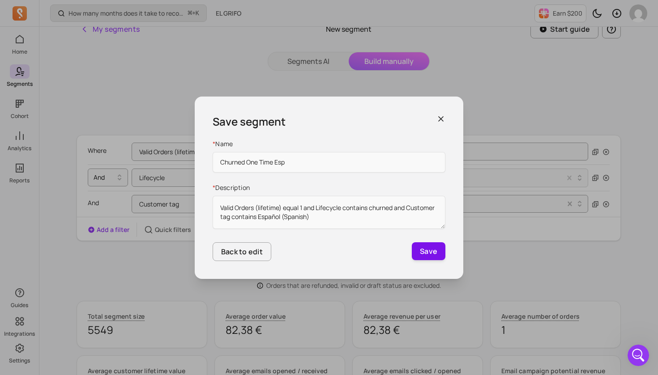
type input "Churned One Time Esp"
click at [438, 249] on button "Save" at bounding box center [429, 251] width 34 height 18
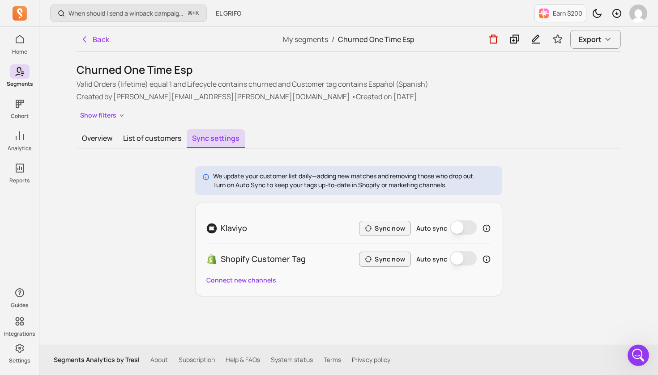
click at [468, 229] on button "Auto sync" at bounding box center [463, 228] width 27 height 14
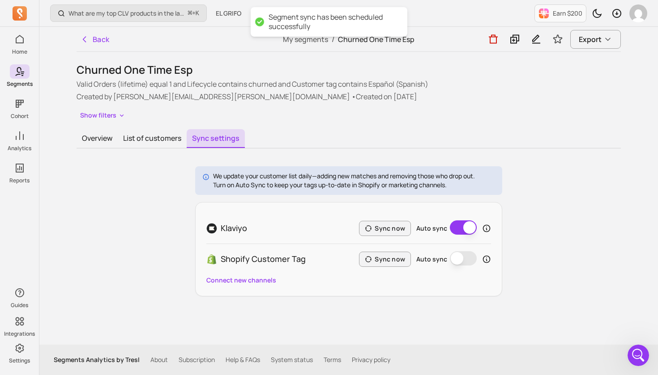
click at [467, 261] on button "Auto sync" at bounding box center [463, 258] width 27 height 14
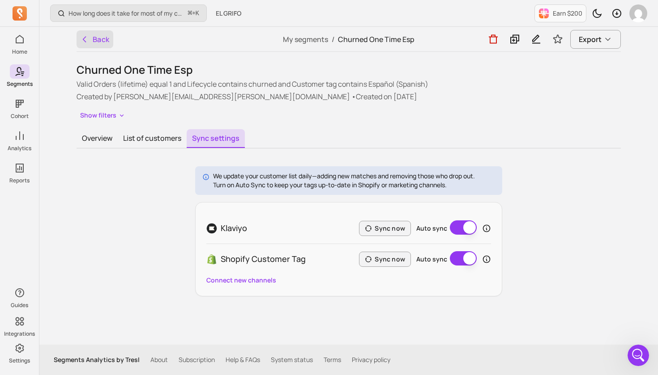
scroll to position [0, 0]
click at [98, 38] on button "Back" at bounding box center [94, 39] width 37 height 18
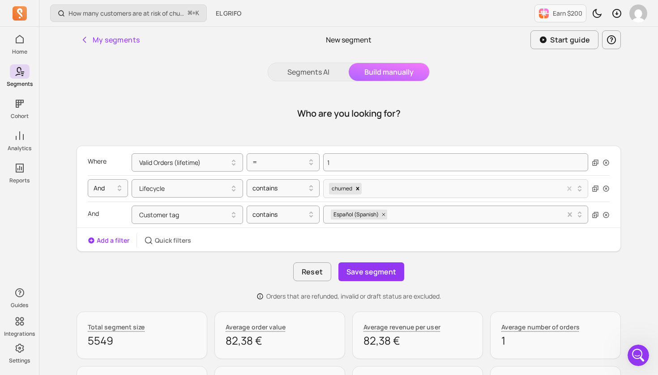
scroll to position [11, 0]
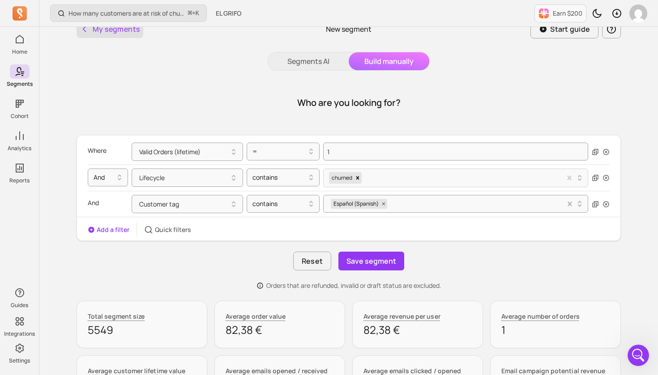
click at [113, 31] on button "My segments" at bounding box center [109, 29] width 67 height 18
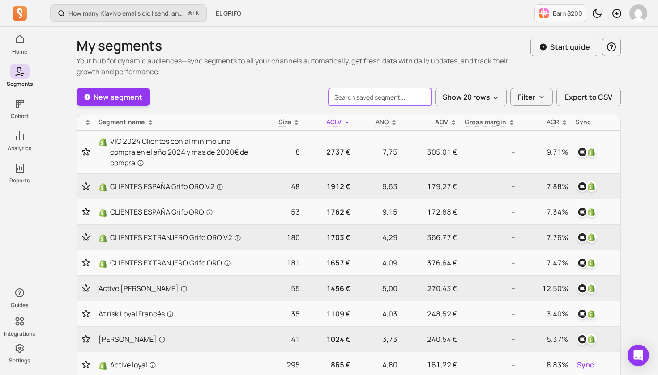
click at [400, 98] on input "search" at bounding box center [379, 97] width 103 height 18
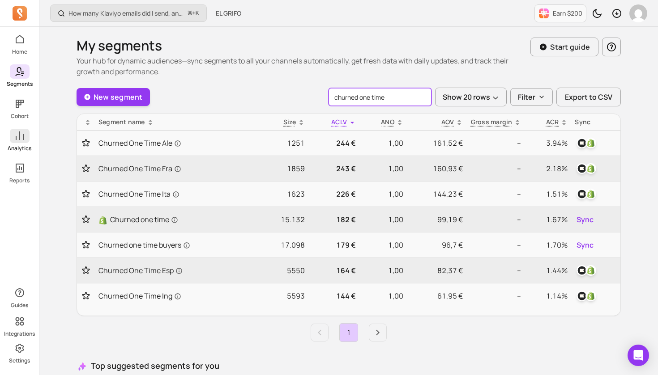
type input "churned one time"
click at [18, 132] on icon at bounding box center [19, 136] width 11 height 11
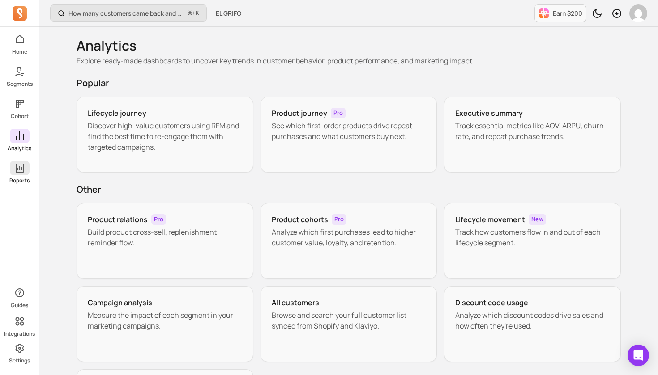
click at [21, 169] on icon at bounding box center [19, 168] width 11 height 11
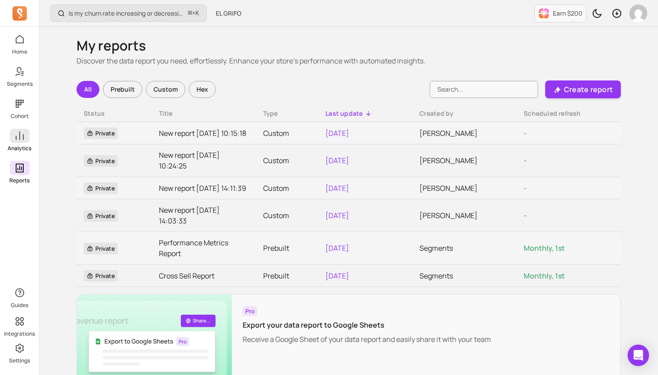
click at [19, 137] on icon at bounding box center [20, 136] width 8 height 8
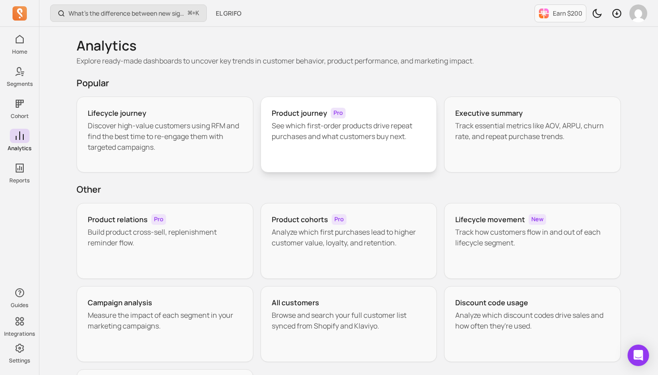
click at [303, 110] on h3 "Product journey" at bounding box center [299, 113] width 55 height 11
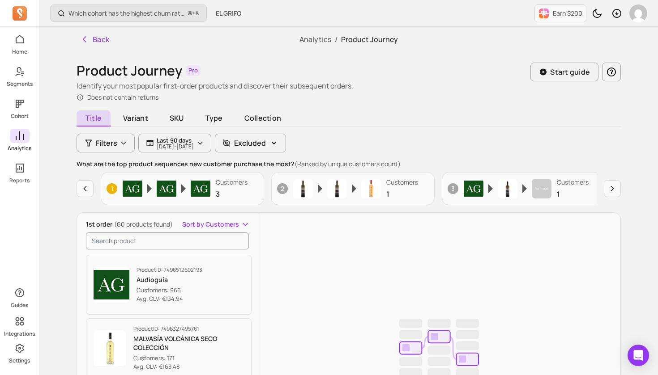
click at [18, 137] on icon at bounding box center [19, 136] width 11 height 11
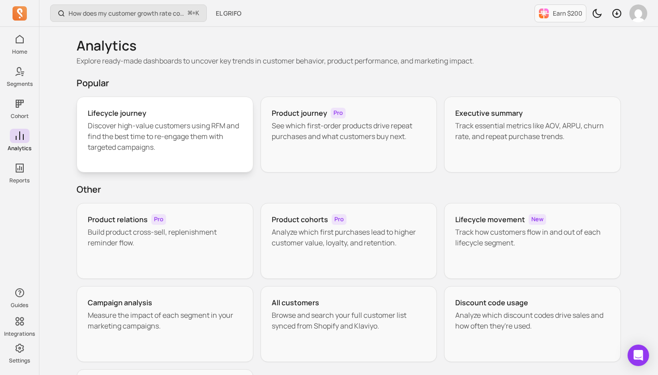
click at [135, 113] on h3 "Lifecycle journey" at bounding box center [117, 113] width 59 height 11
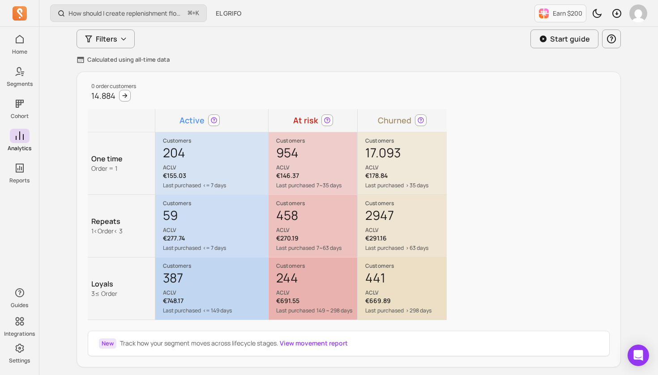
scroll to position [69, 0]
